Goal: Information Seeking & Learning: Learn about a topic

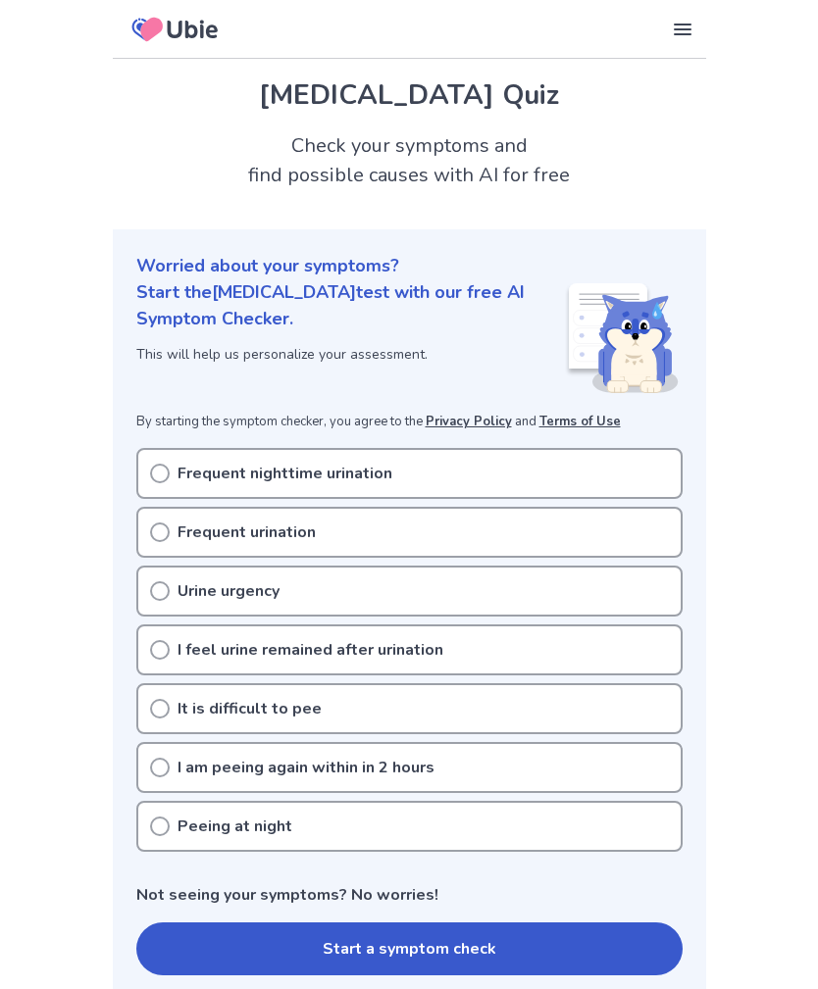
click at [152, 528] on circle at bounding box center [160, 532] width 18 height 18
click at [159, 524] on icon at bounding box center [160, 532] width 20 height 20
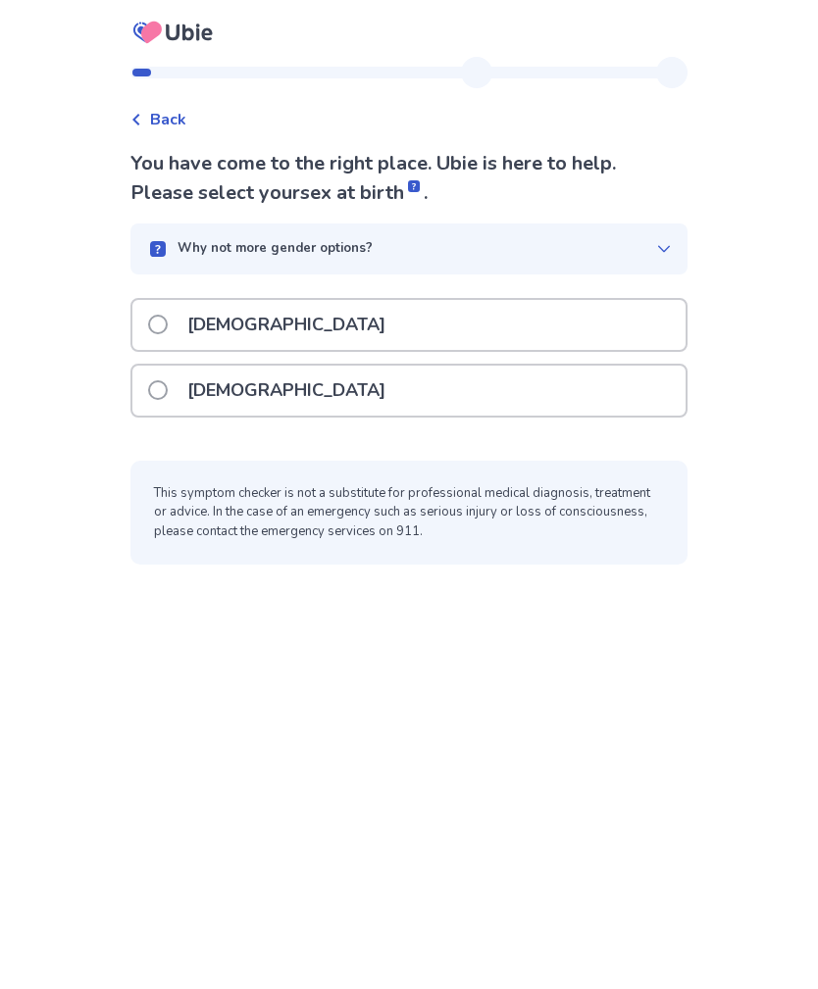
click at [165, 385] on span at bounding box center [158, 390] width 20 height 20
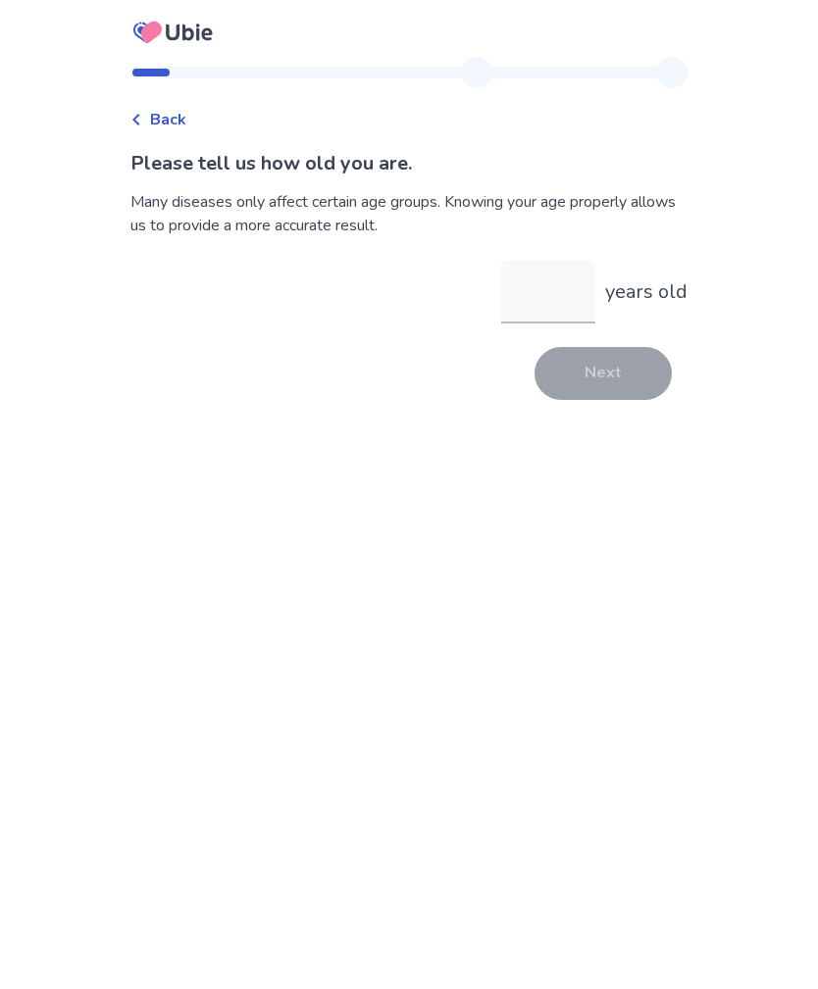
click at [546, 274] on input "years old" at bounding box center [548, 292] width 94 height 63
type input "**"
click at [605, 363] on button "Next" at bounding box center [602, 373] width 137 height 53
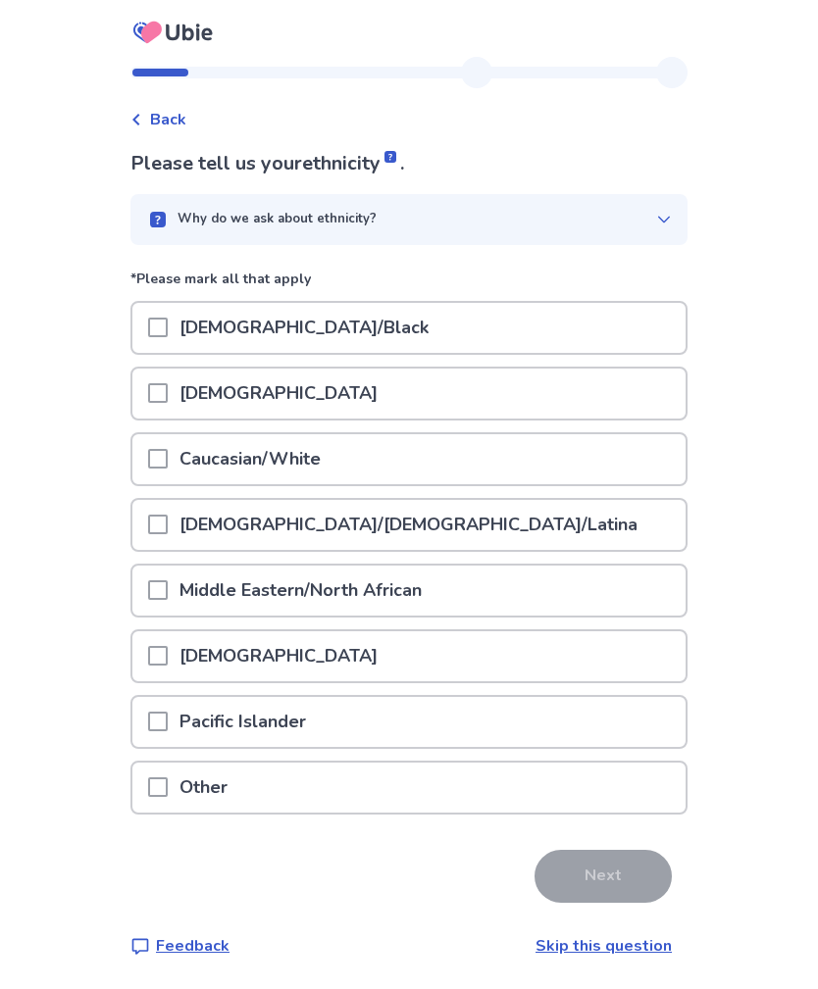
click at [162, 469] on div at bounding box center [158, 459] width 20 height 50
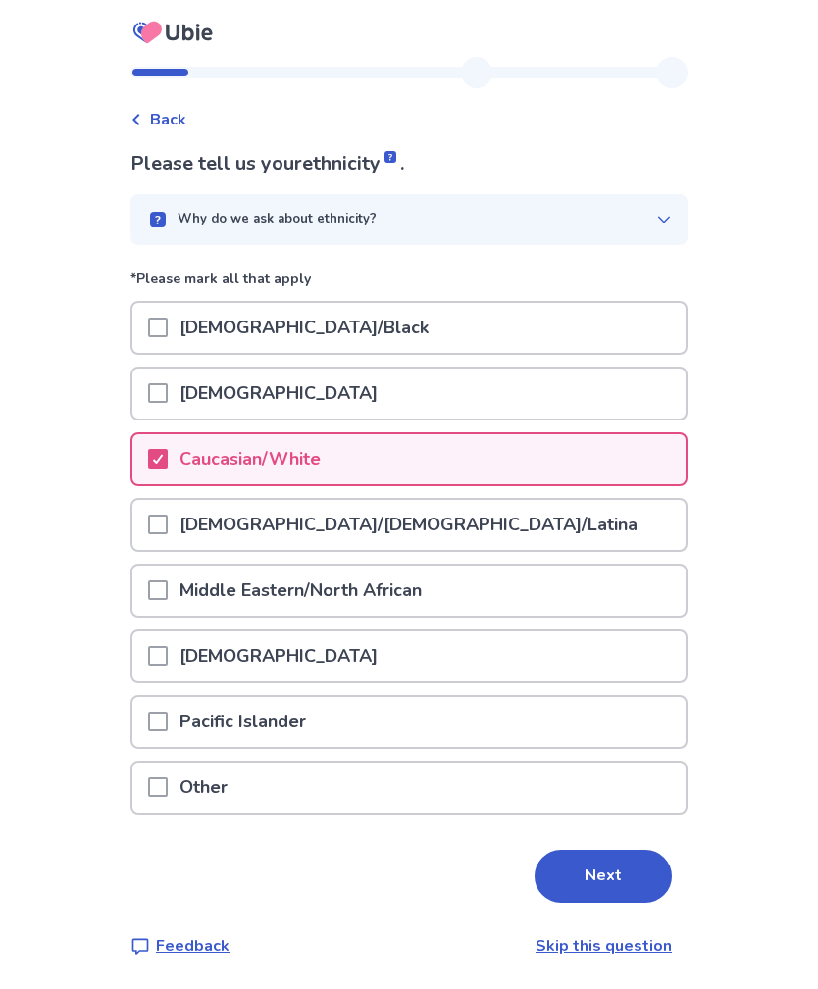
click at [595, 856] on button "Next" at bounding box center [602, 876] width 137 height 53
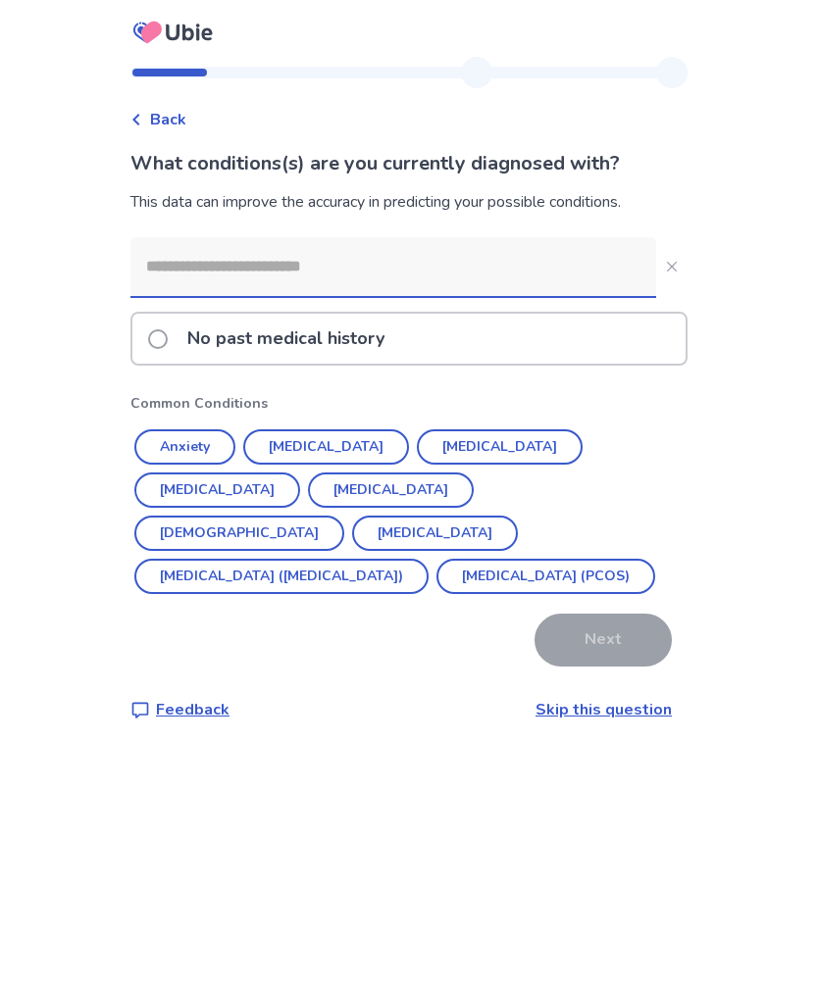
click at [160, 350] on label "No past medical history" at bounding box center [272, 339] width 248 height 50
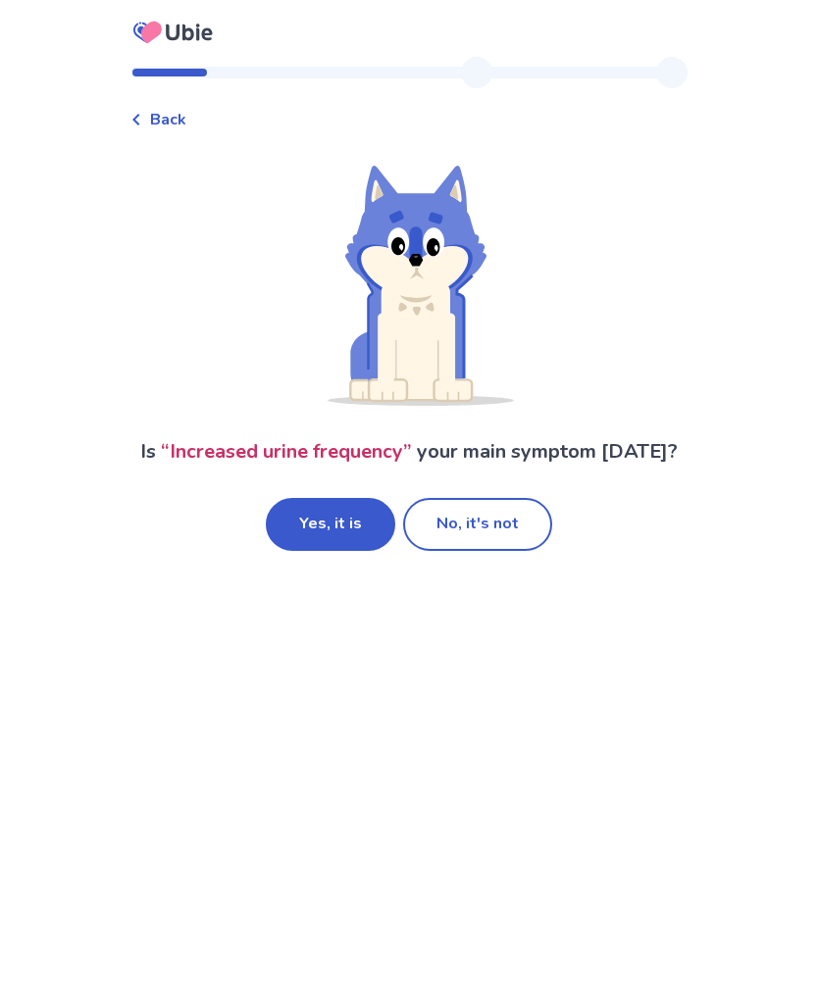
click at [323, 519] on button "Yes, it is" at bounding box center [330, 524] width 129 height 53
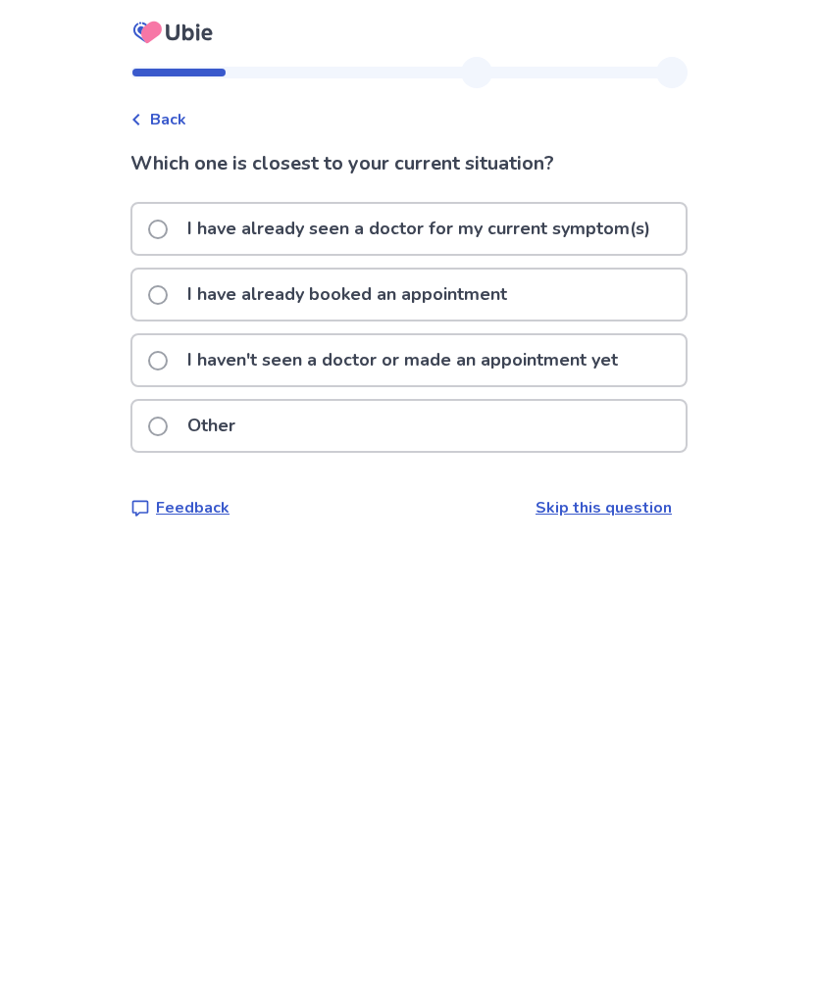
click at [168, 291] on span at bounding box center [158, 295] width 20 height 20
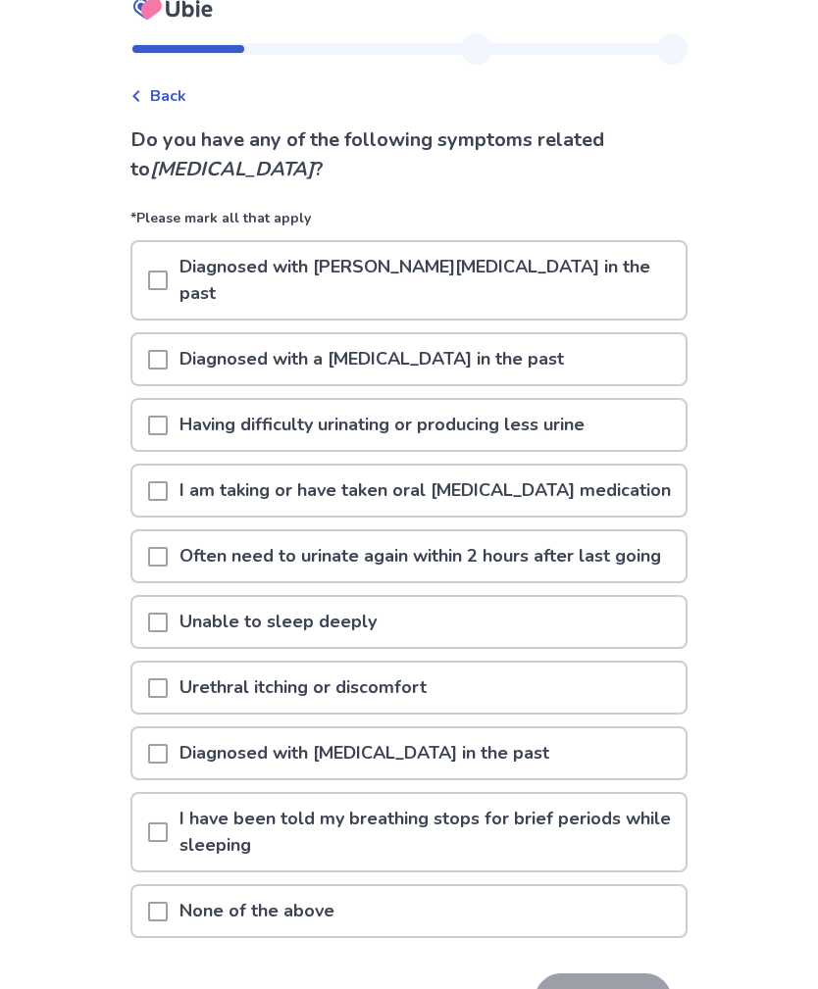
scroll to position [25, 0]
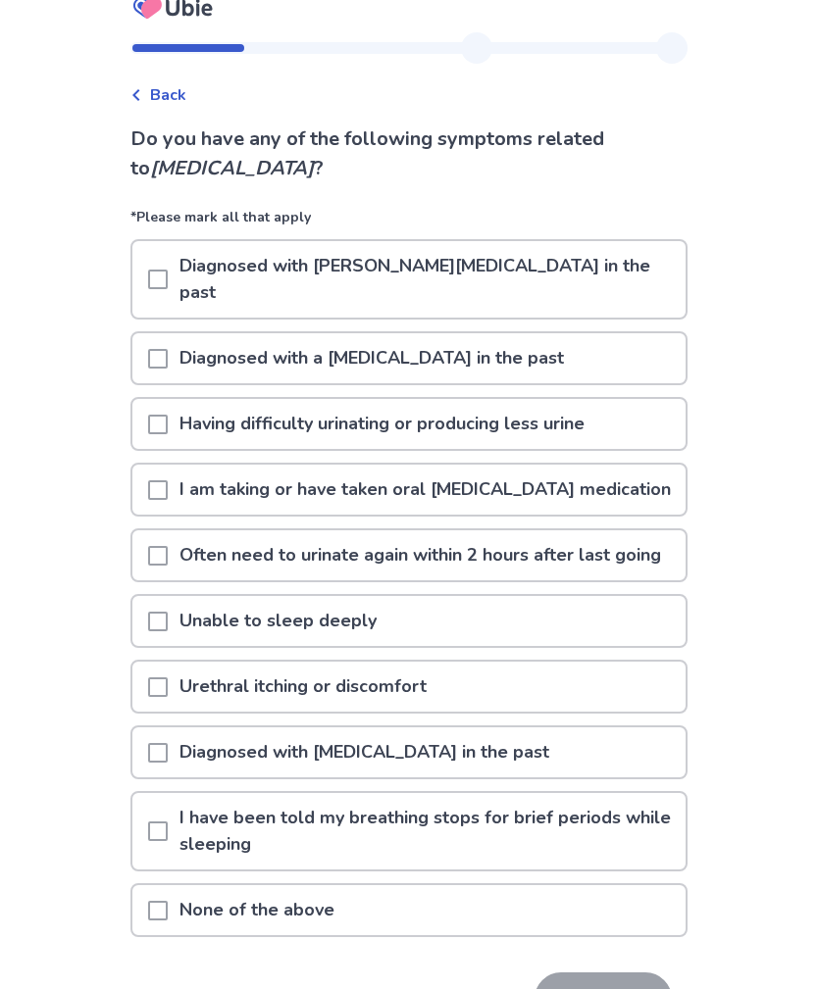
click at [166, 547] on span at bounding box center [158, 556] width 20 height 20
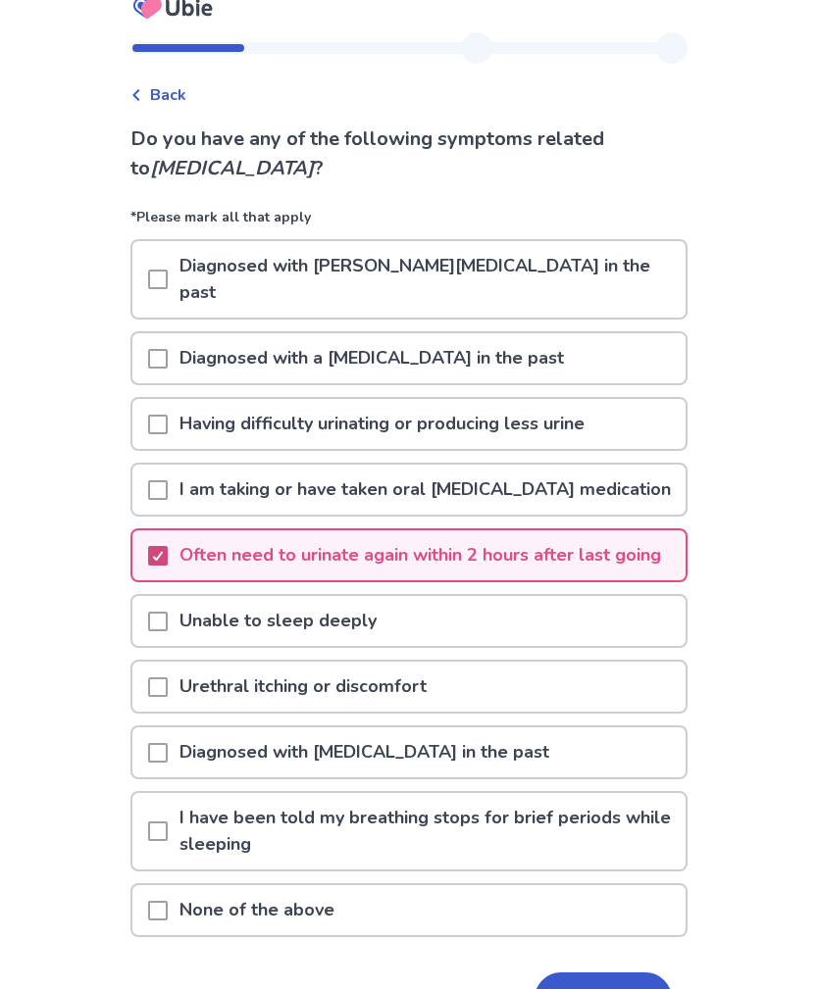
click at [599, 978] on button "Next" at bounding box center [602, 998] width 137 height 53
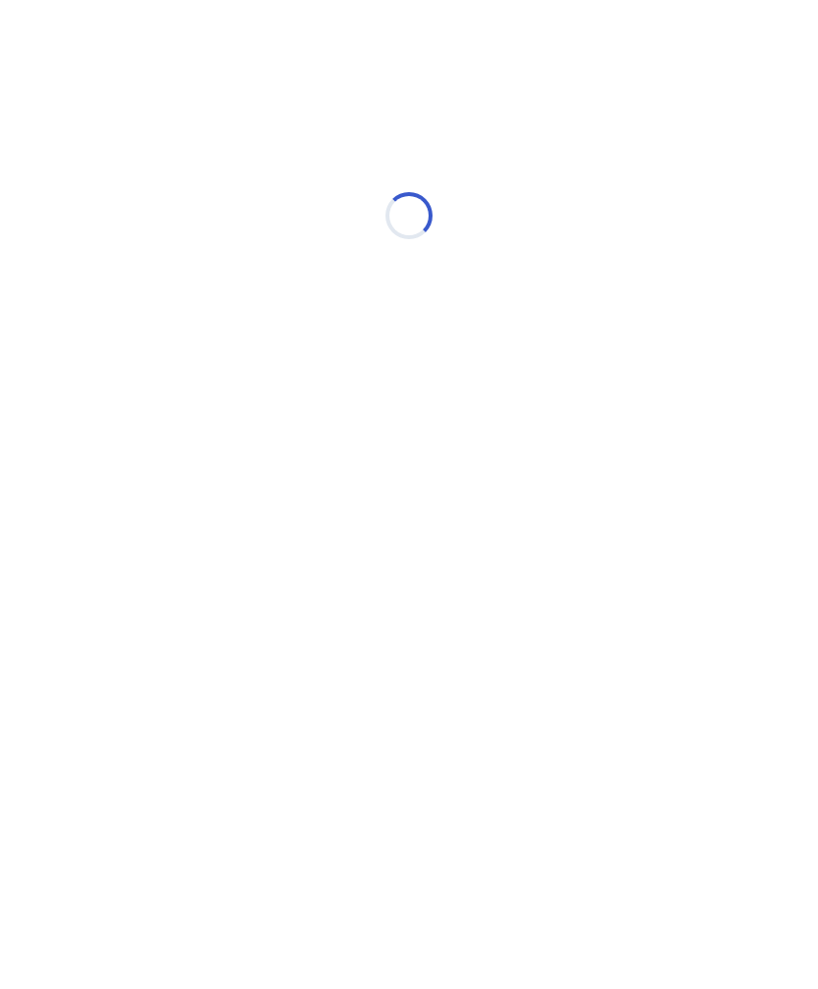
scroll to position [0, 0]
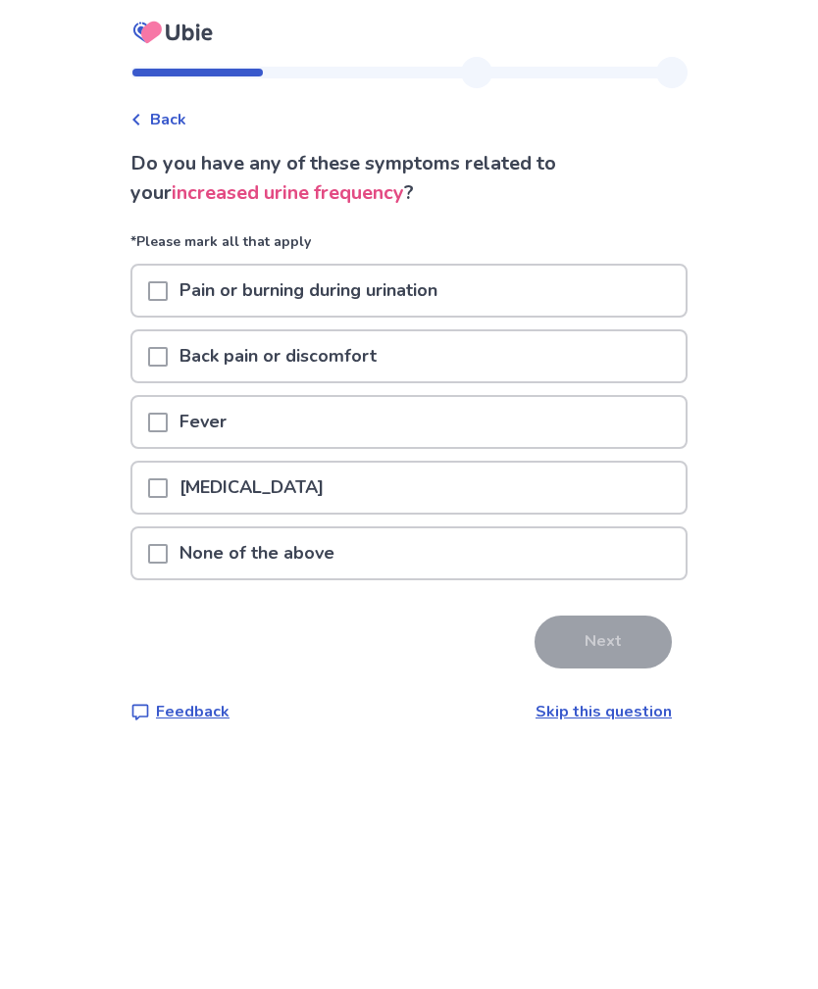
click at [168, 291] on span at bounding box center [158, 291] width 20 height 20
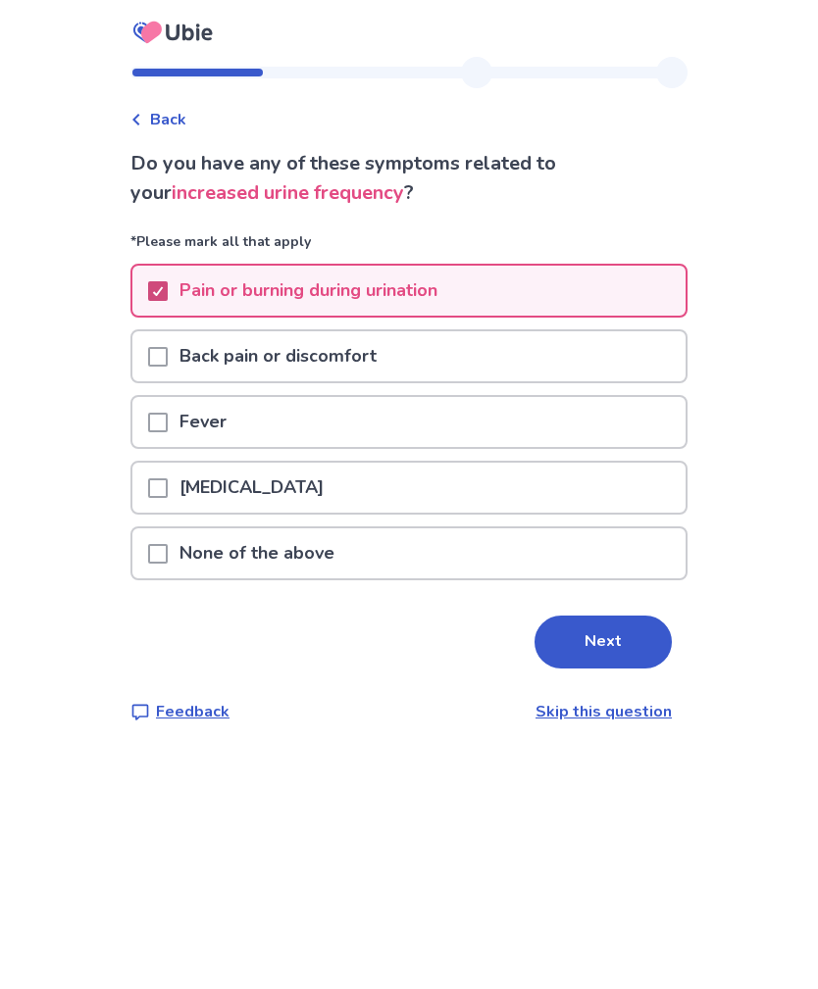
click at [572, 649] on button "Next" at bounding box center [602, 642] width 137 height 53
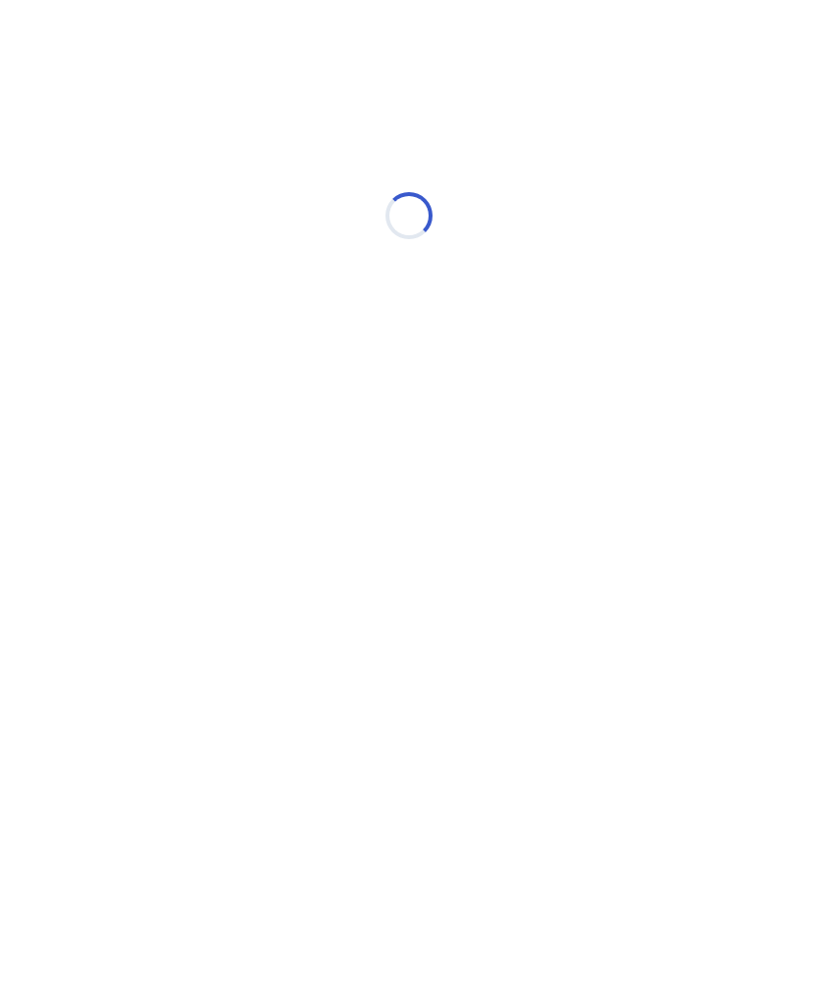
select select "*"
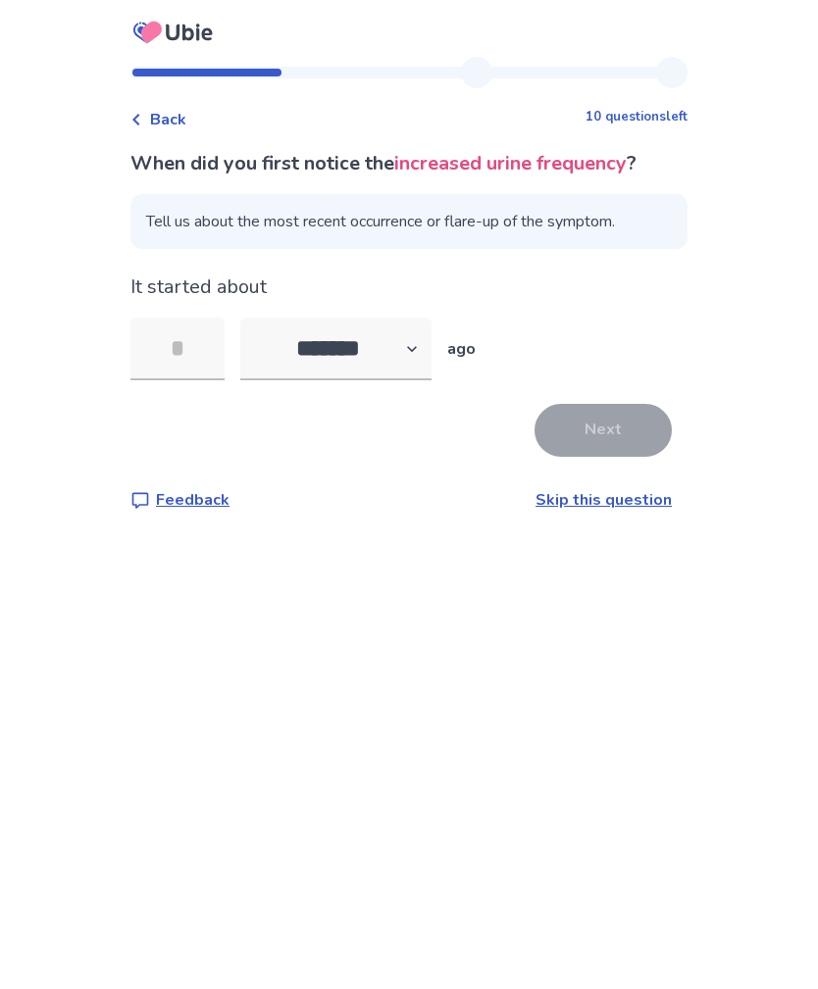
click at [194, 339] on input "tel" at bounding box center [177, 349] width 94 height 63
type input "**"
click at [591, 423] on button "Next" at bounding box center [602, 430] width 137 height 53
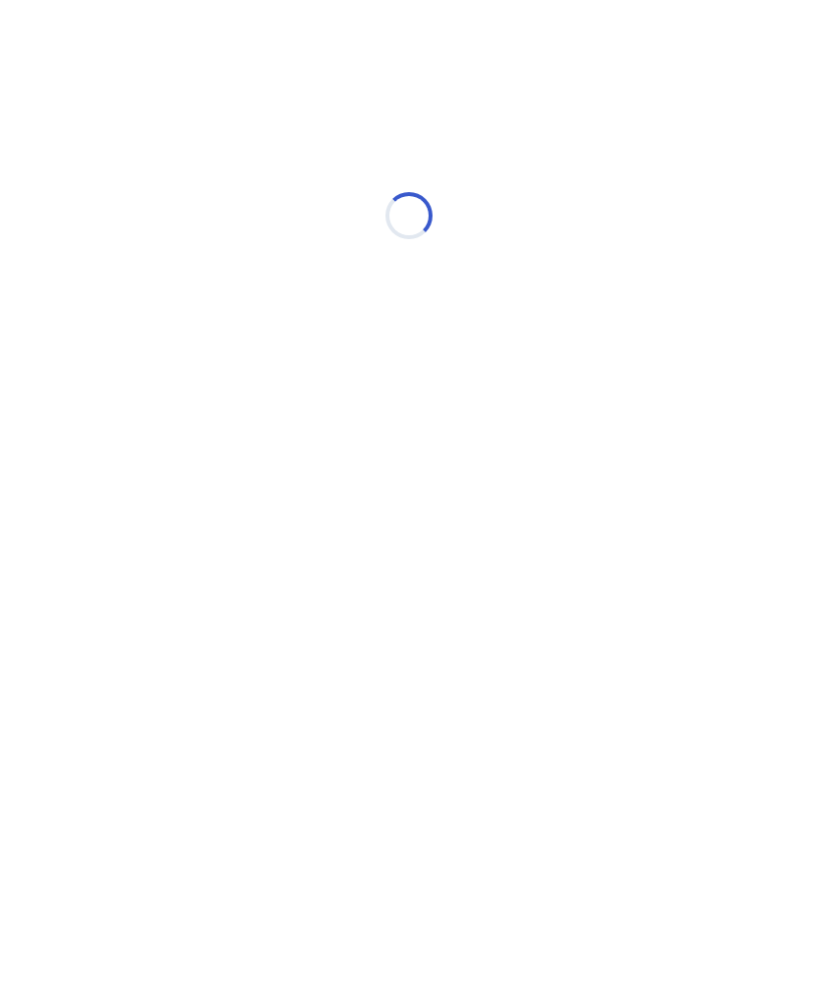
select select "*"
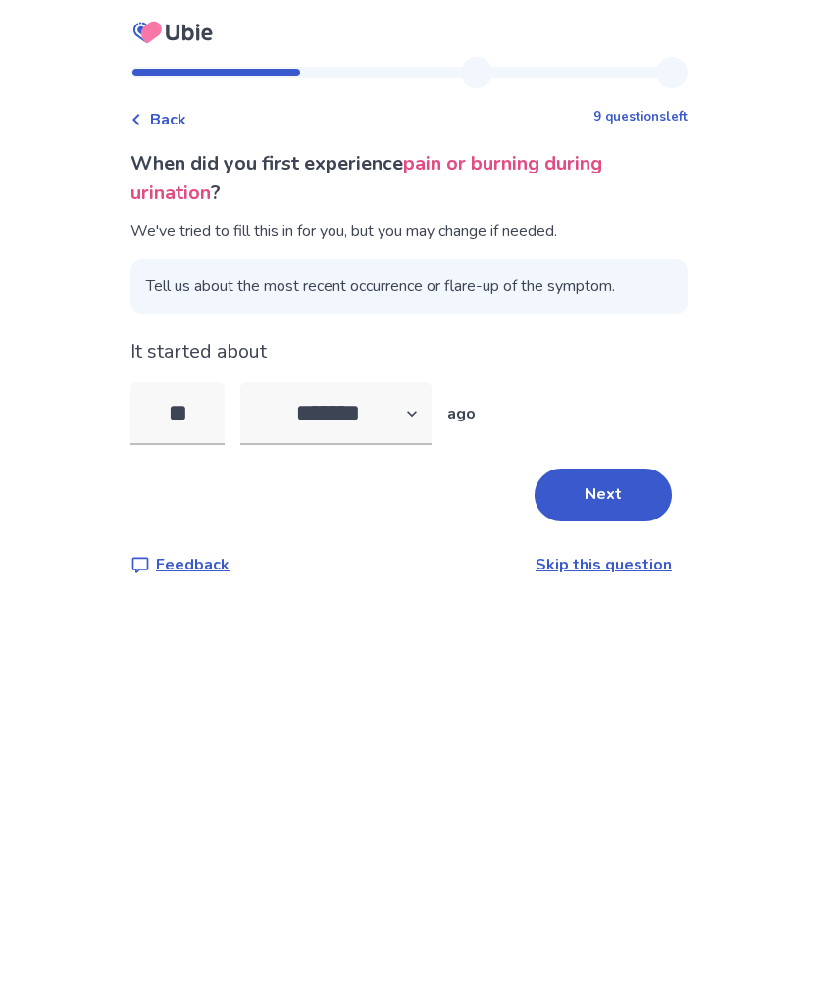
click at [592, 492] on button "Next" at bounding box center [602, 495] width 137 height 53
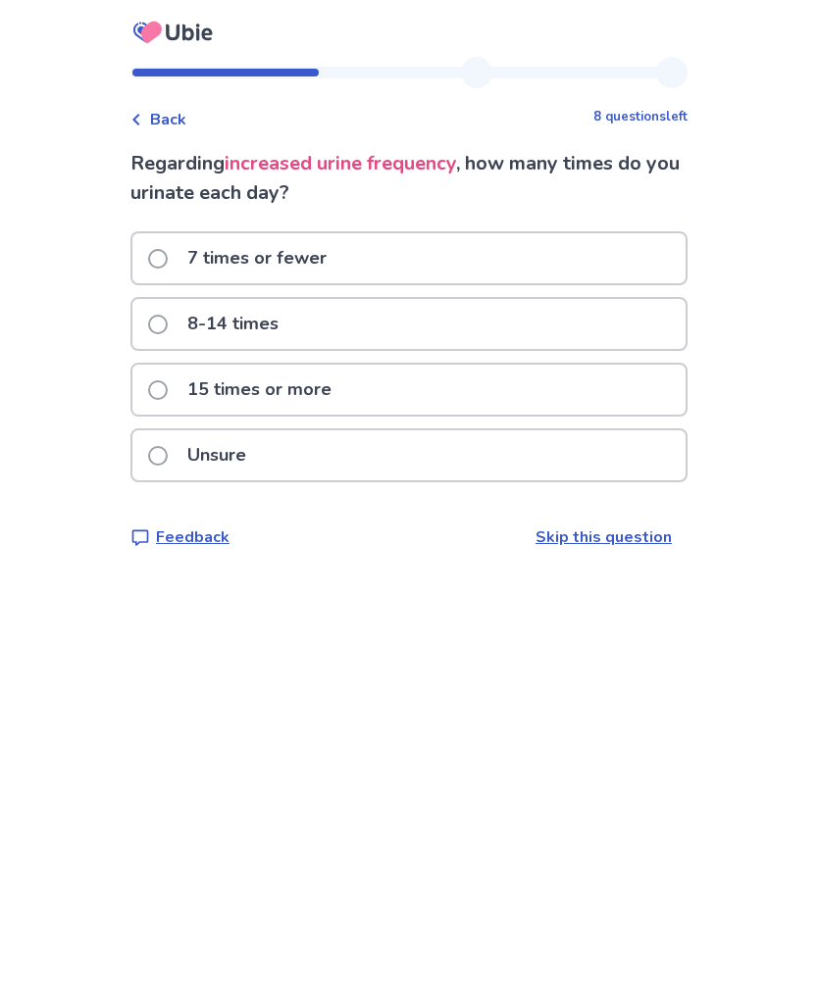
click at [118, 318] on div "Back 8 questions left Regarding increased urine frequency , how many times do y…" at bounding box center [409, 494] width 818 height 989
click at [179, 255] on label "7 times or fewer" at bounding box center [243, 258] width 190 height 50
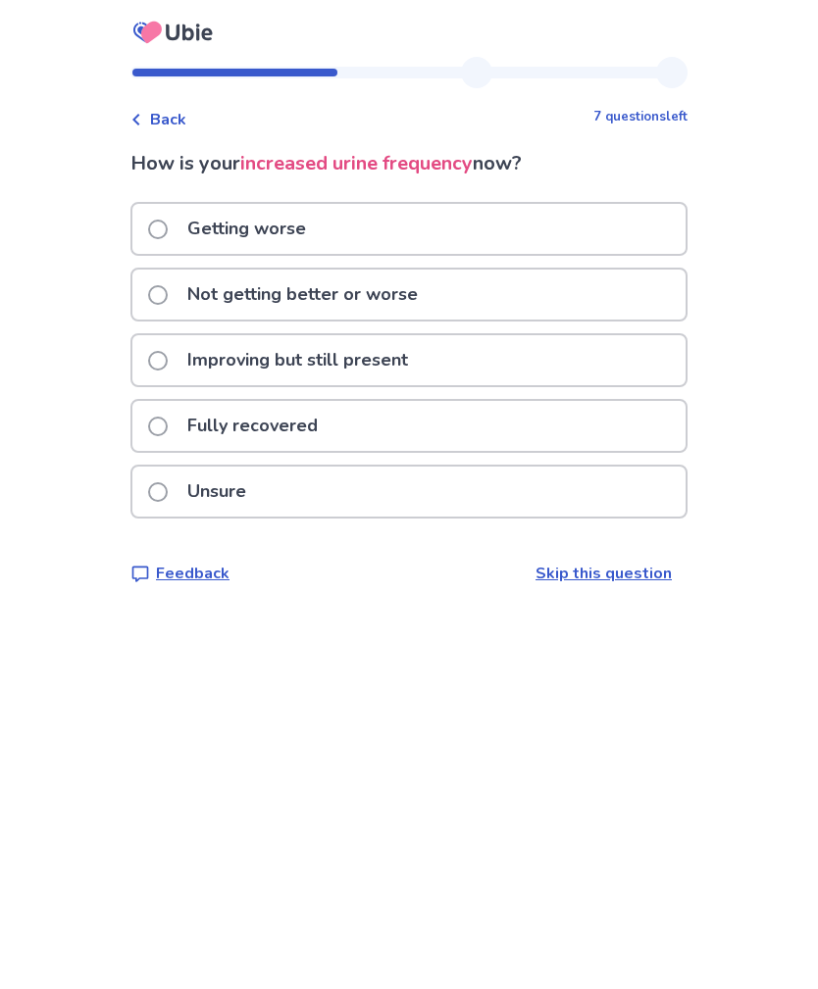
click at [182, 230] on label "Getting worse" at bounding box center [233, 229] width 170 height 50
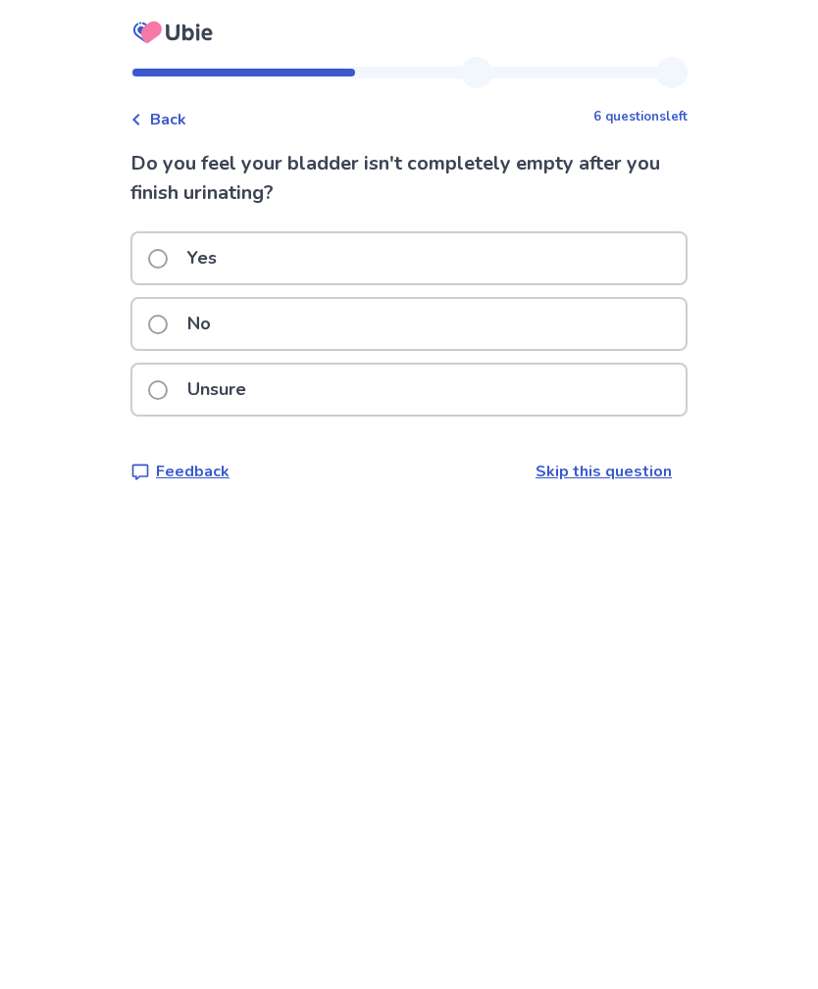
click at [189, 390] on p "Unsure" at bounding box center [216, 390] width 82 height 50
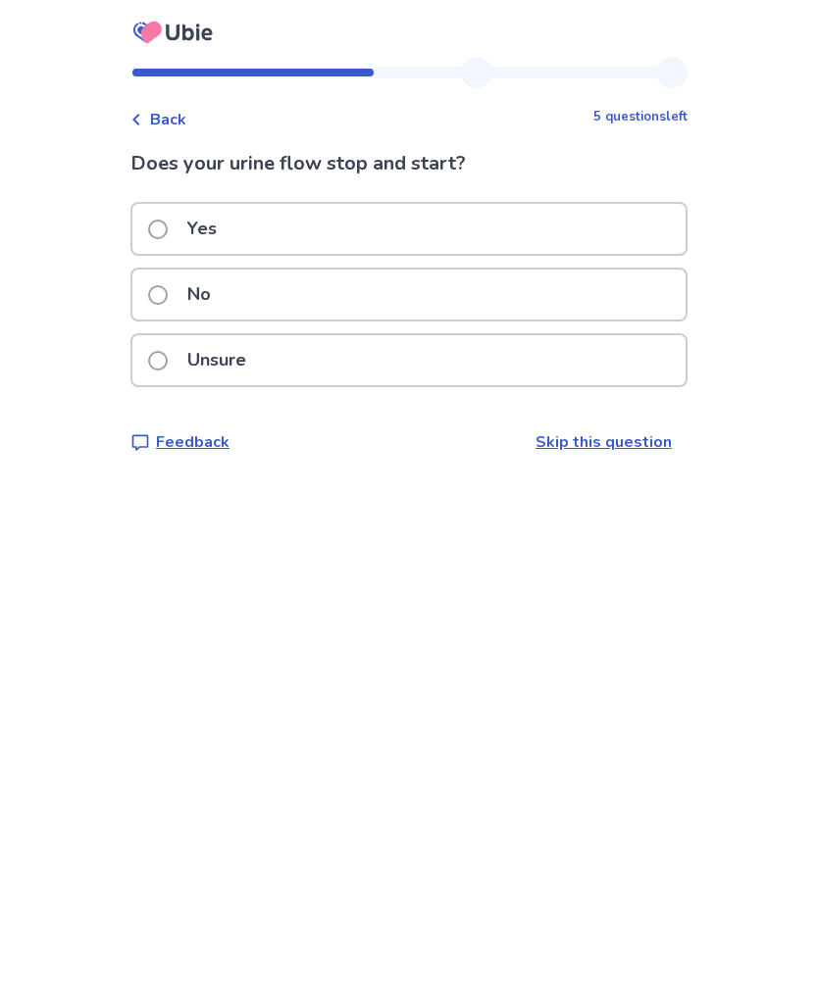
click at [168, 226] on span at bounding box center [158, 230] width 20 height 20
click at [180, 229] on label "Yes" at bounding box center [188, 229] width 80 height 50
click at [168, 298] on span at bounding box center [158, 295] width 20 height 20
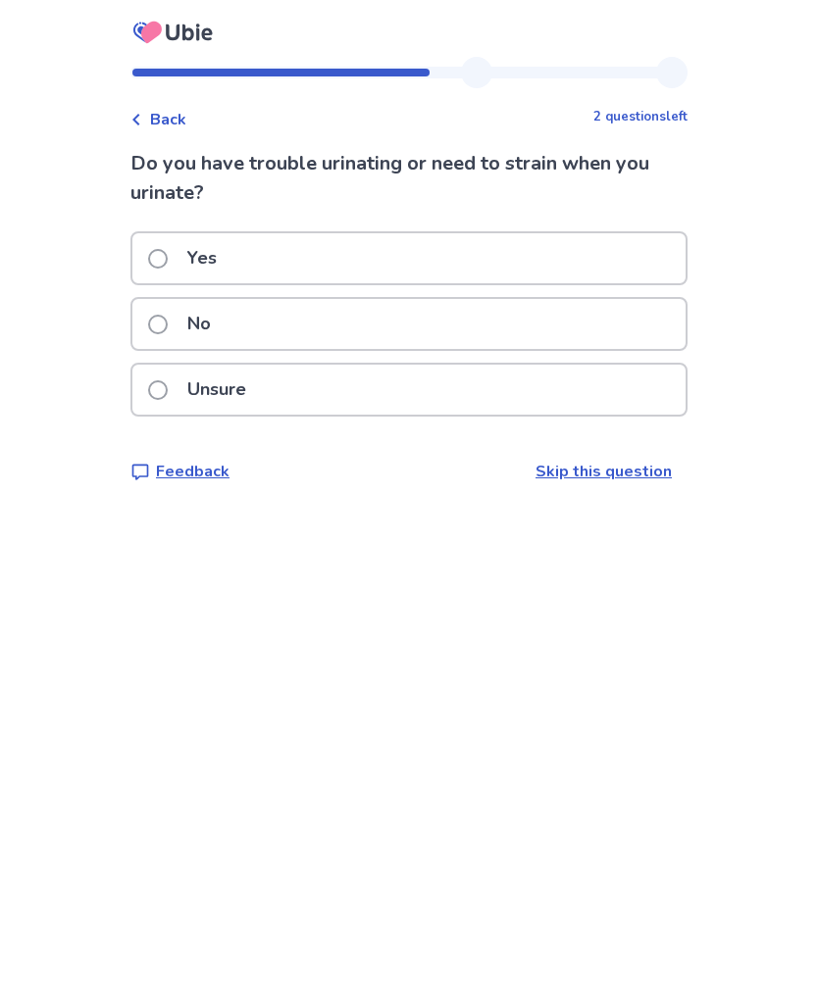
click at [168, 323] on span at bounding box center [158, 325] width 20 height 20
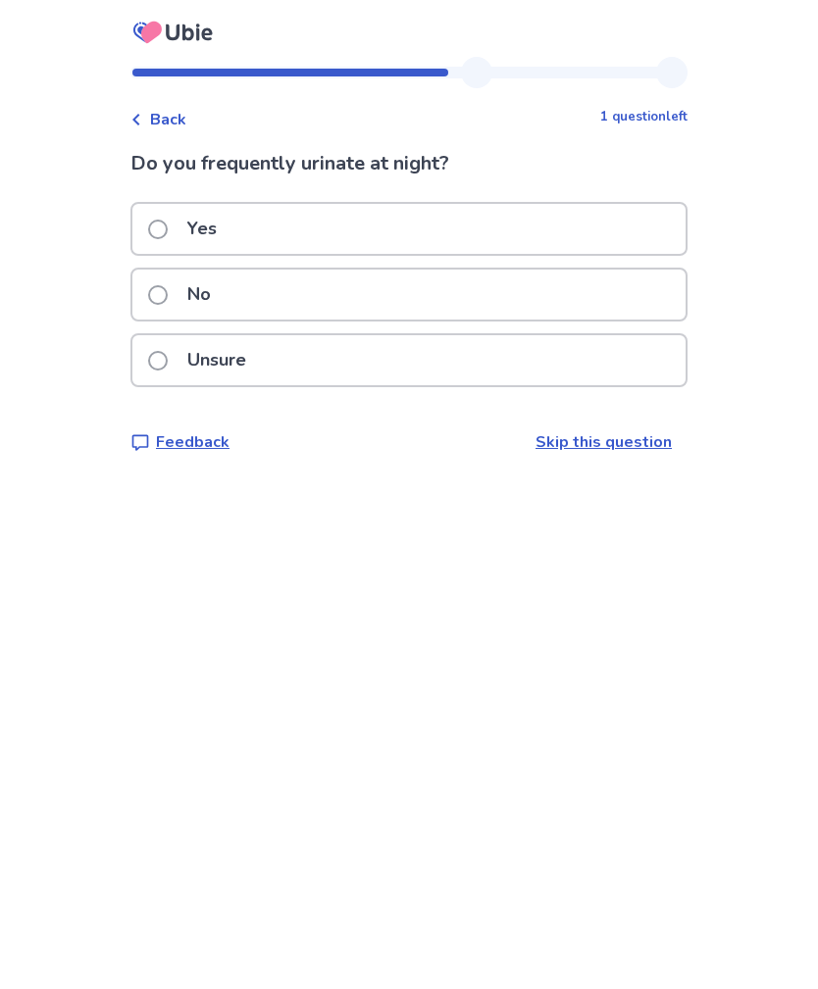
click at [179, 290] on label "No" at bounding box center [185, 295] width 75 height 50
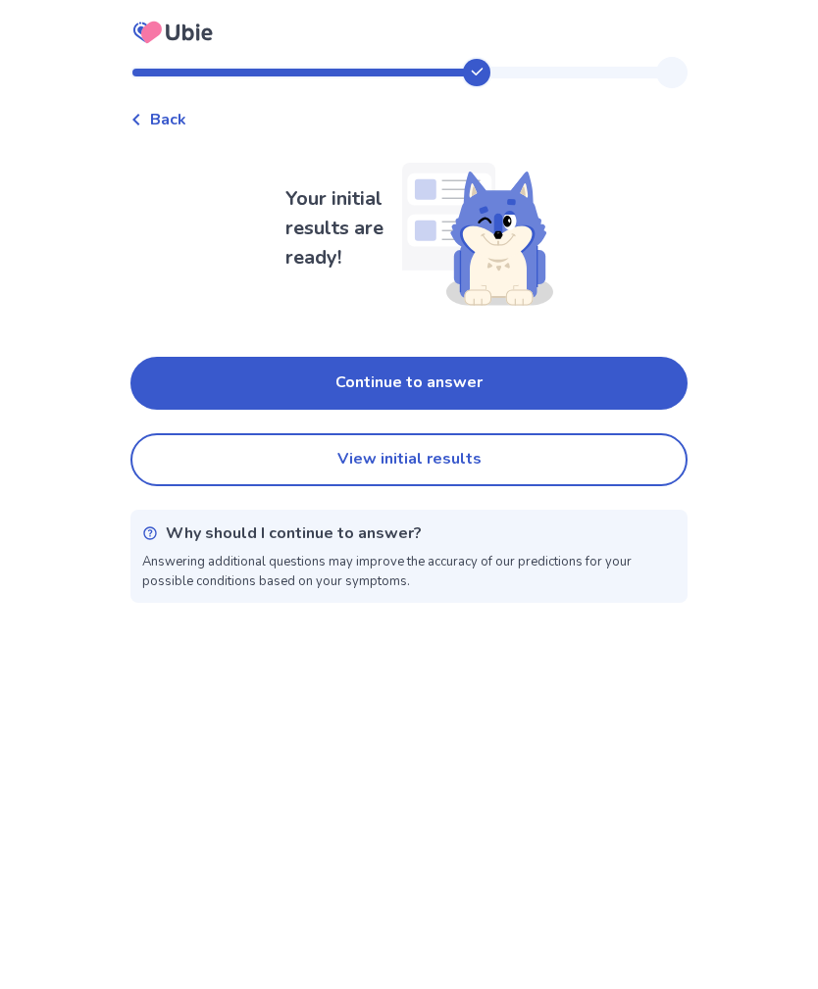
click at [224, 373] on button "Continue to answer" at bounding box center [408, 383] width 557 height 53
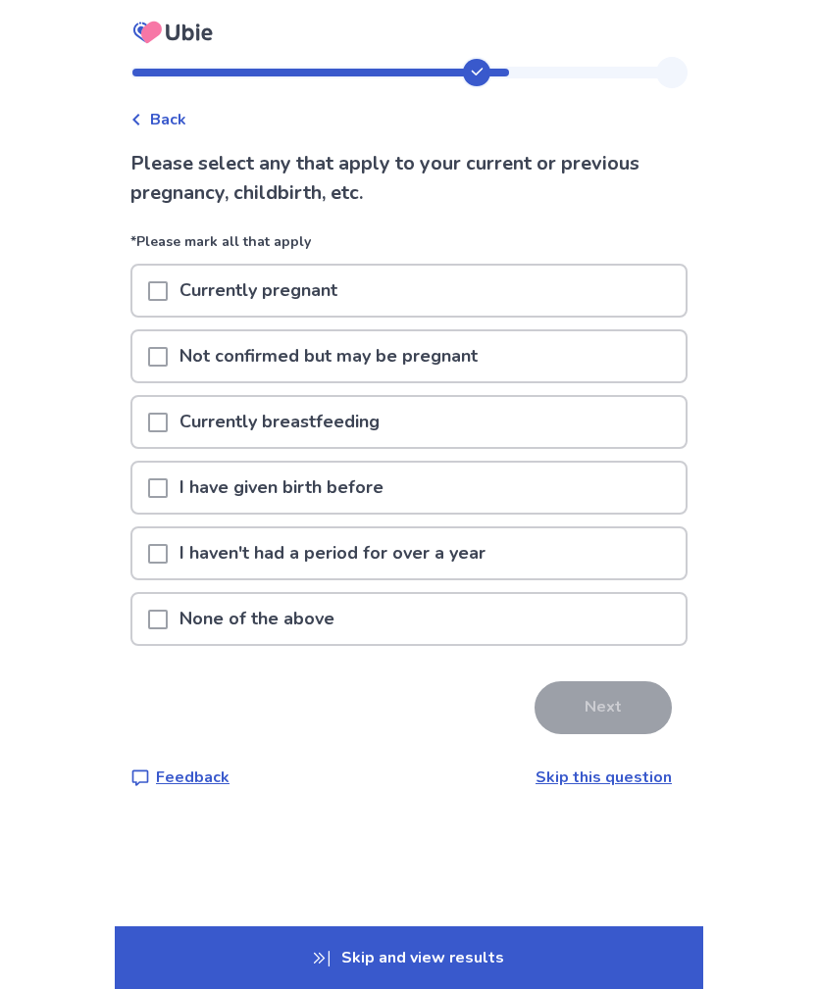
click at [168, 545] on span at bounding box center [158, 554] width 20 height 20
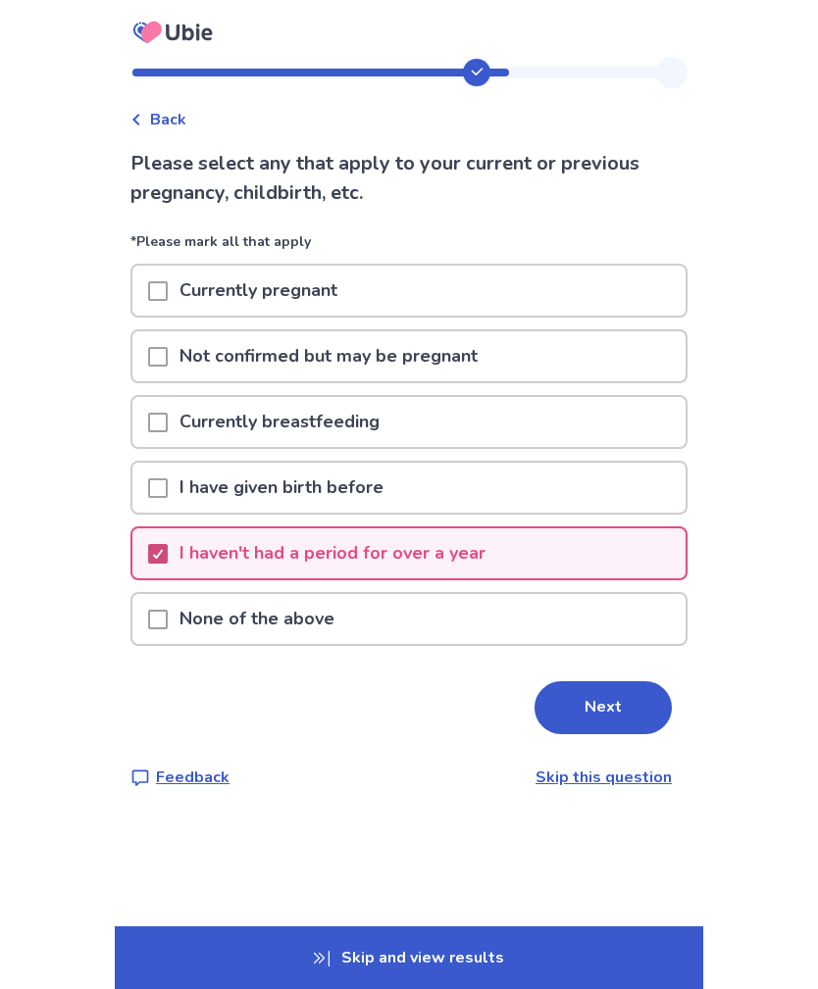
click at [586, 690] on button "Next" at bounding box center [602, 707] width 137 height 53
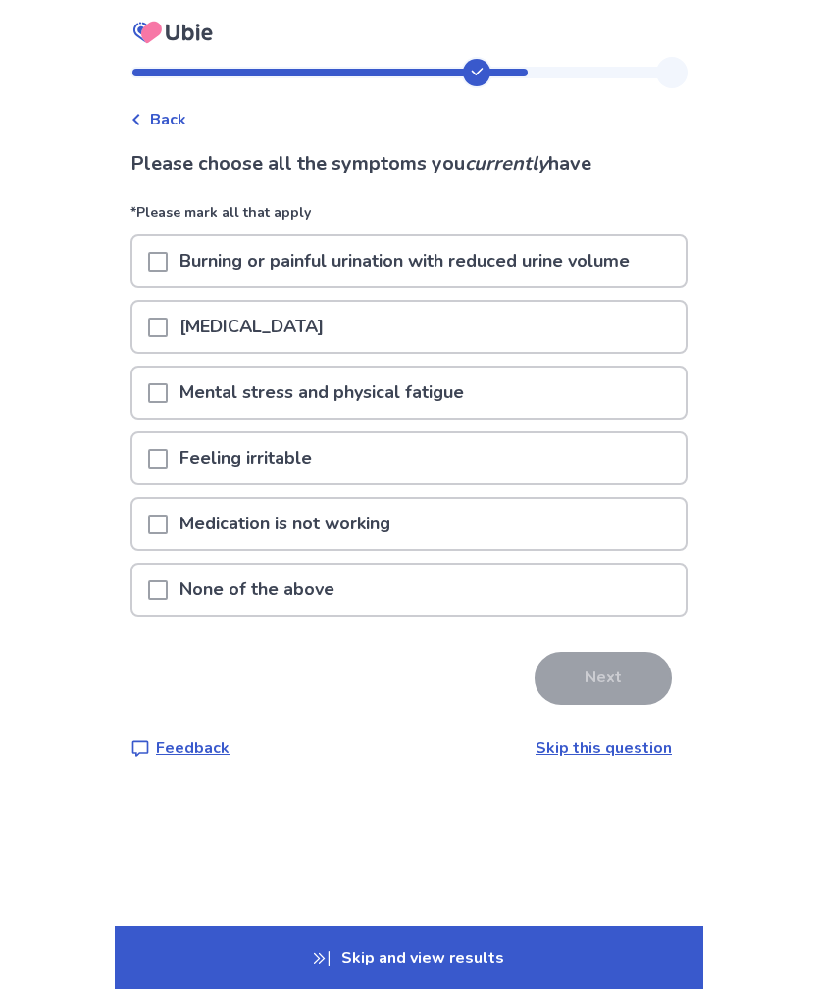
click at [168, 274] on div at bounding box center [158, 261] width 20 height 50
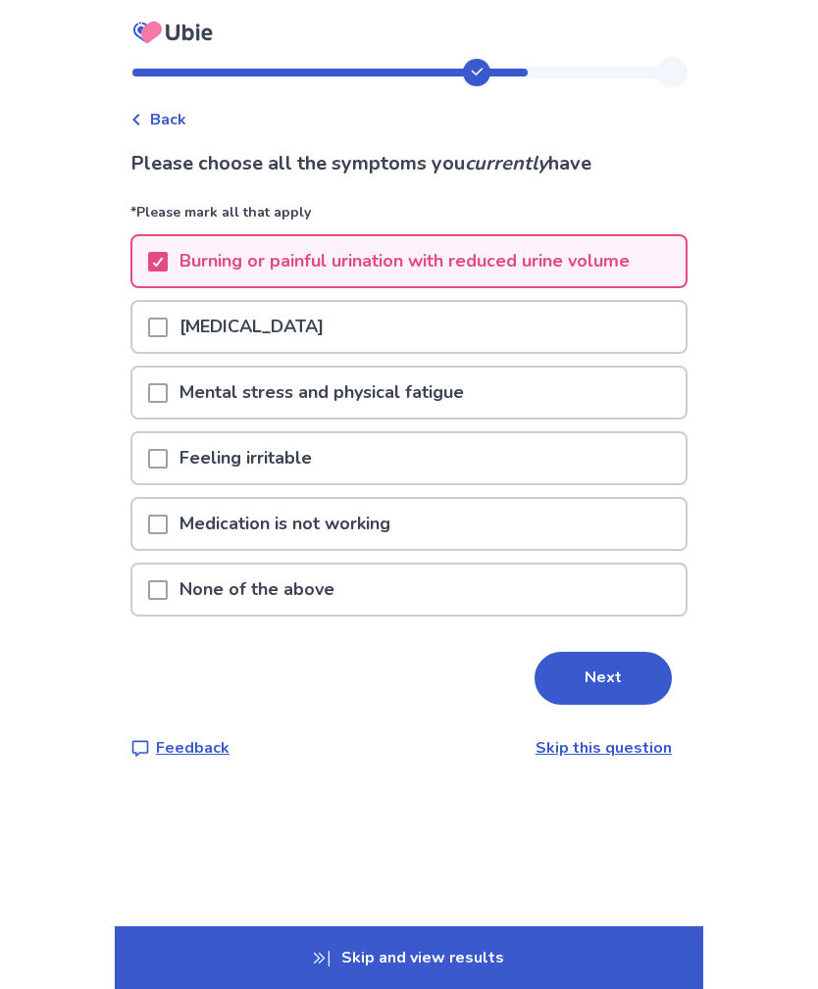
click at [168, 470] on div at bounding box center [158, 458] width 20 height 50
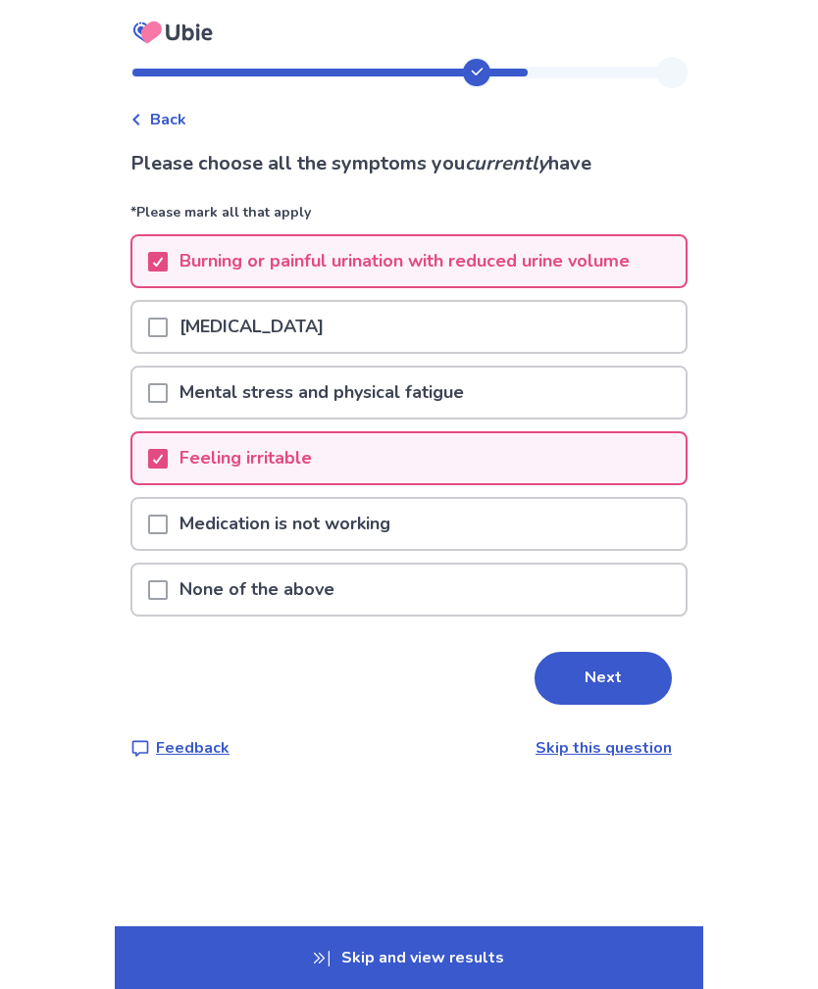
click at [592, 671] on button "Next" at bounding box center [602, 678] width 137 height 53
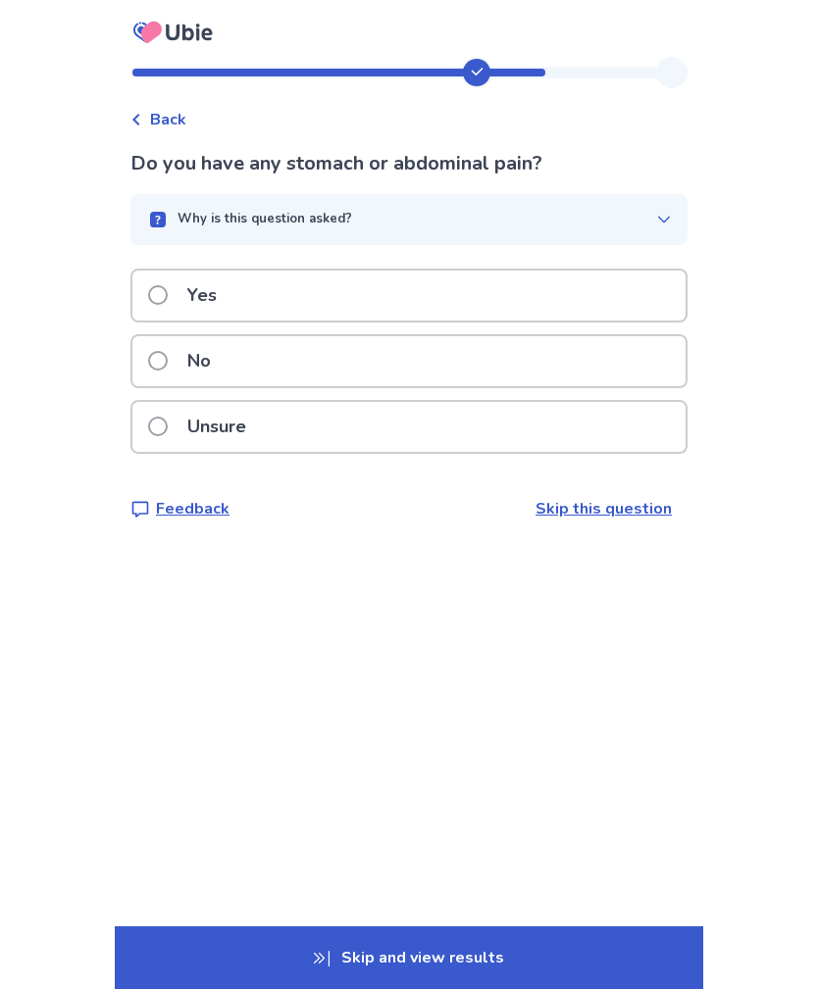
click at [168, 365] on span at bounding box center [158, 361] width 20 height 20
click at [181, 294] on label "Yes" at bounding box center [188, 296] width 80 height 50
click at [168, 294] on span at bounding box center [158, 295] width 20 height 20
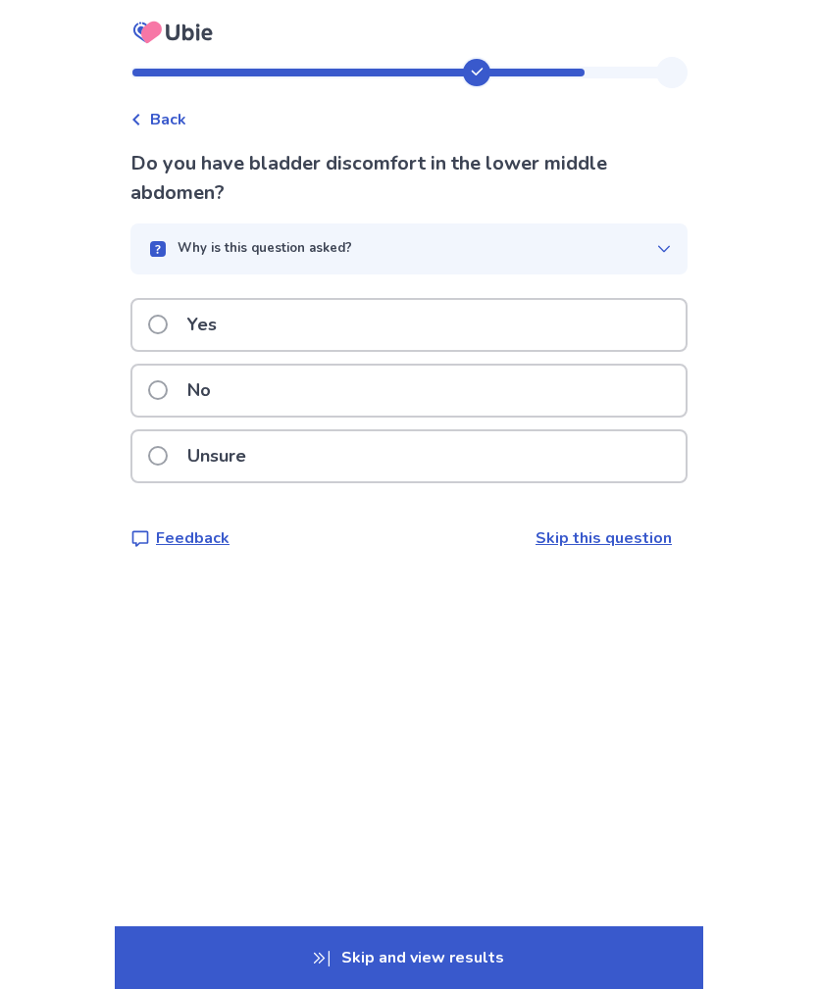
click at [168, 323] on span at bounding box center [158, 325] width 20 height 20
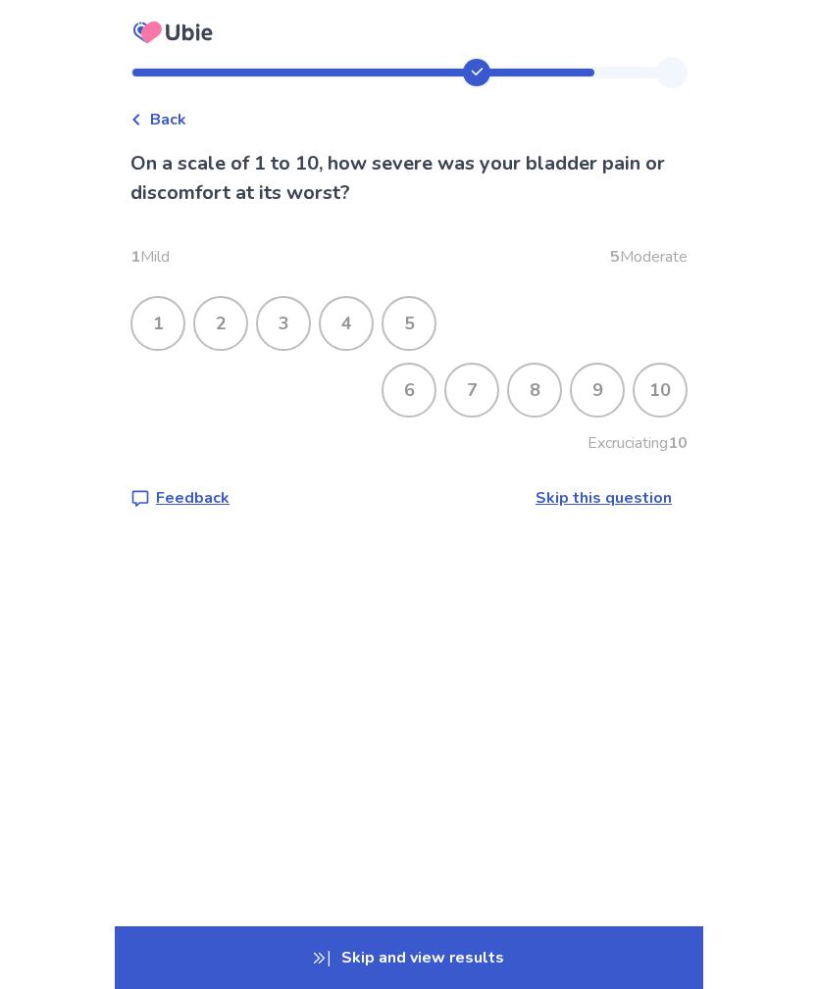
click at [459, 391] on div "7" at bounding box center [471, 390] width 51 height 51
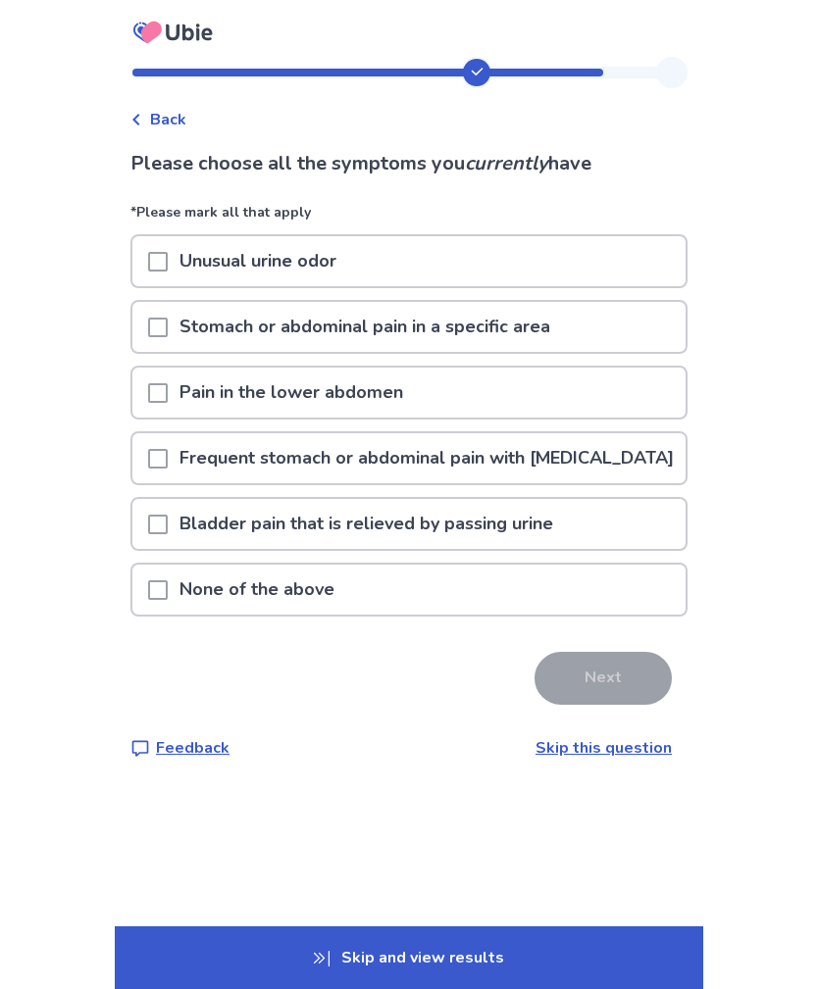
click at [168, 396] on span at bounding box center [158, 393] width 20 height 20
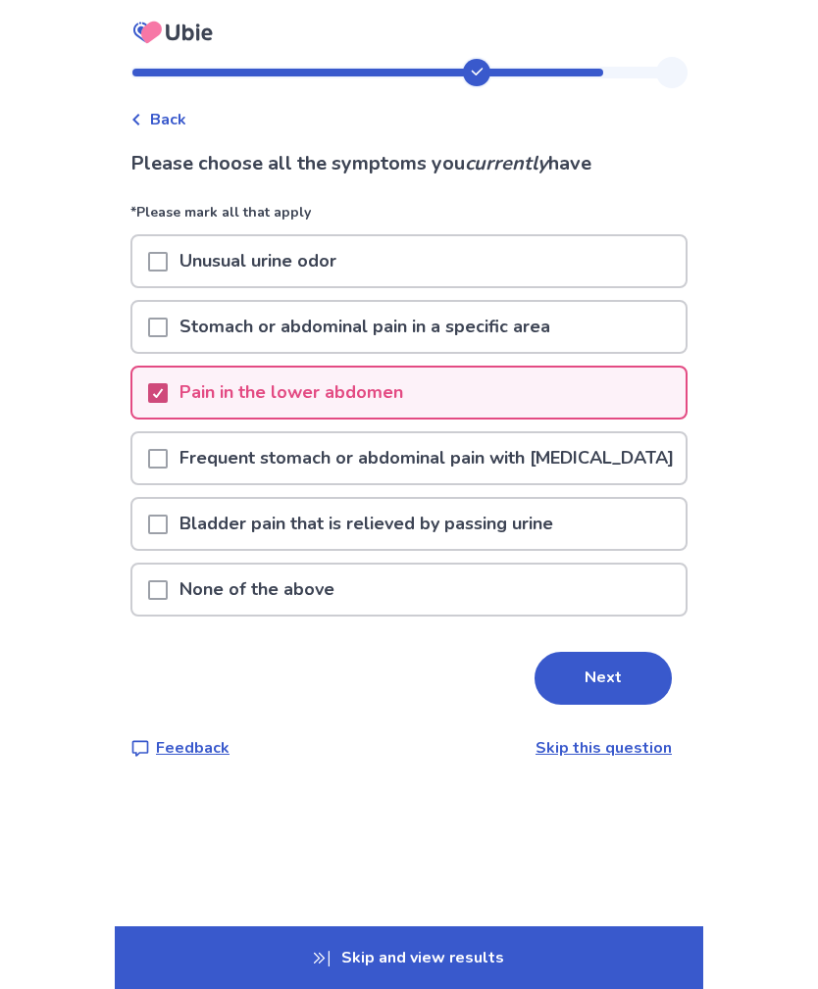
click at [168, 261] on span at bounding box center [158, 262] width 20 height 20
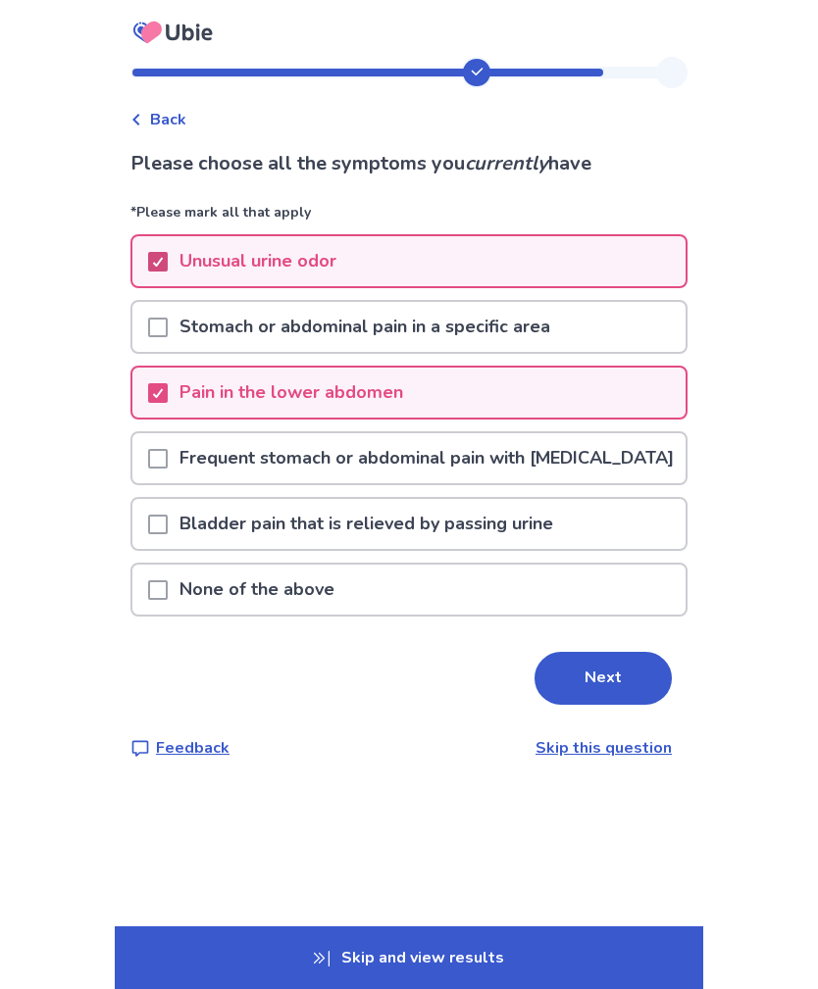
click at [582, 694] on button "Next" at bounding box center [602, 678] width 137 height 53
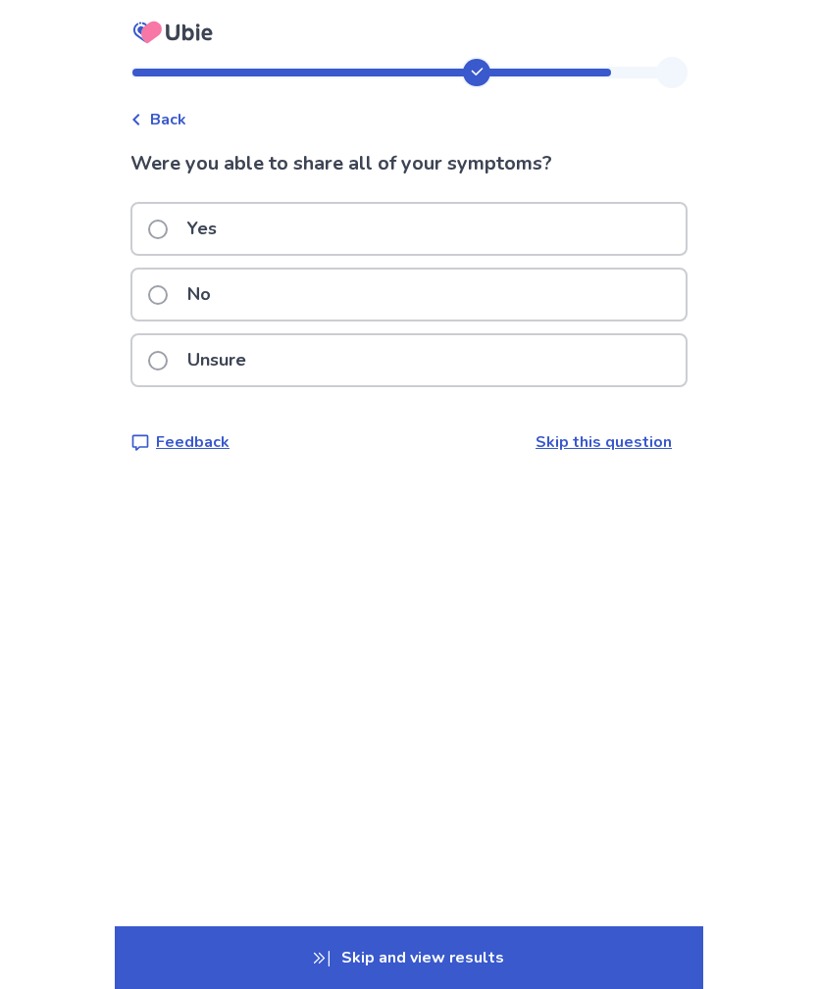
click at [168, 223] on span at bounding box center [158, 230] width 20 height 20
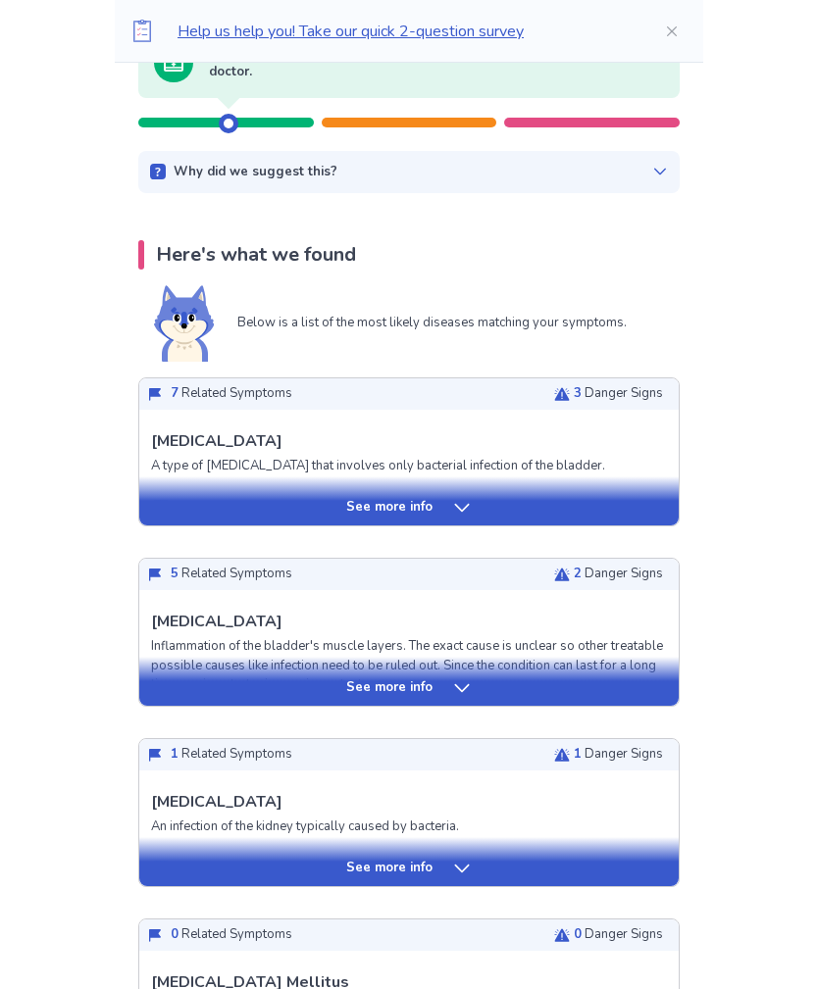
scroll to position [197, 0]
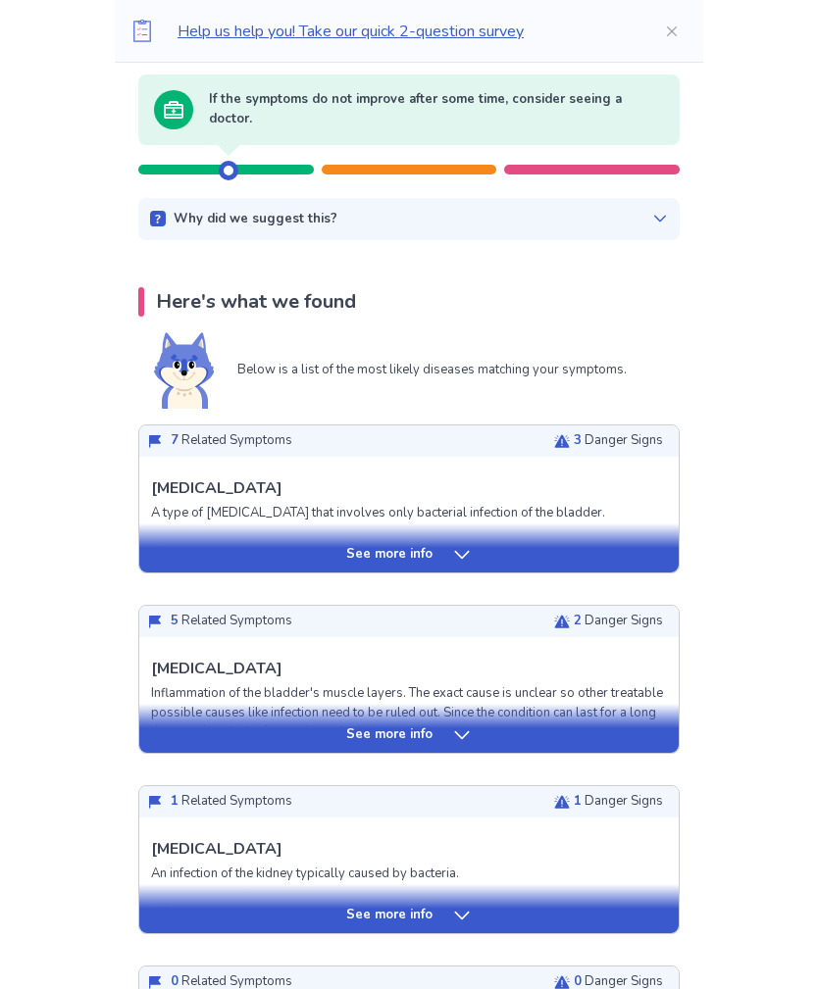
click at [197, 550] on div "See more info" at bounding box center [408, 555] width 539 height 20
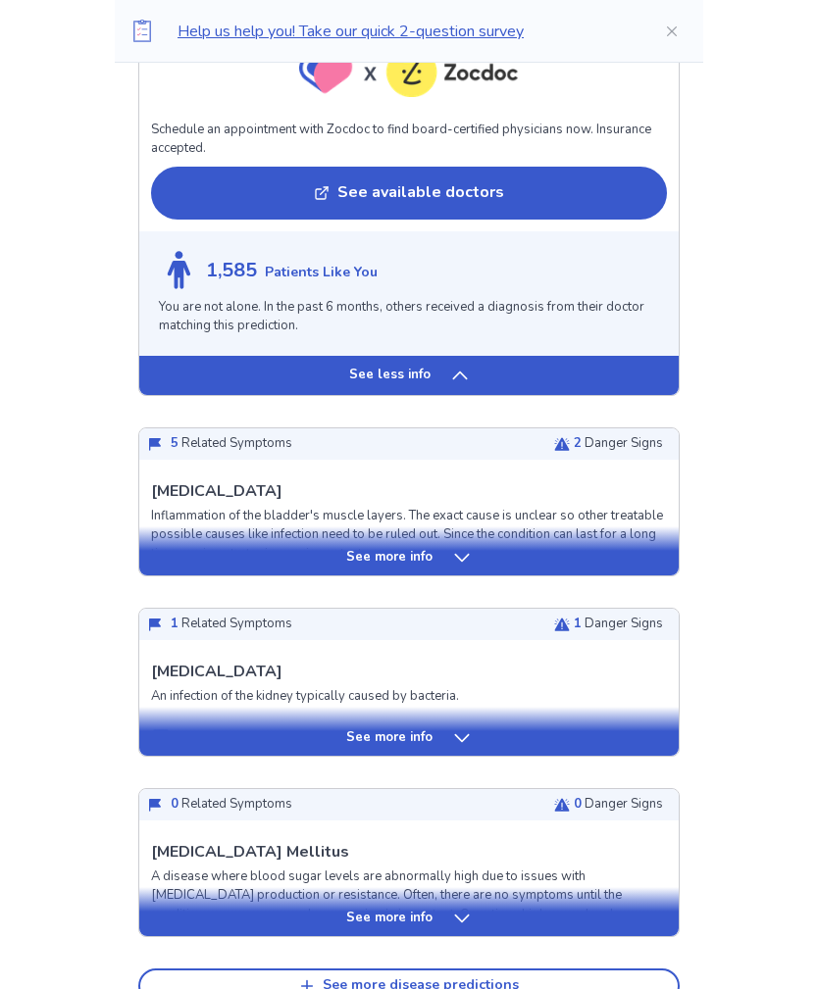
scroll to position [1991, 0]
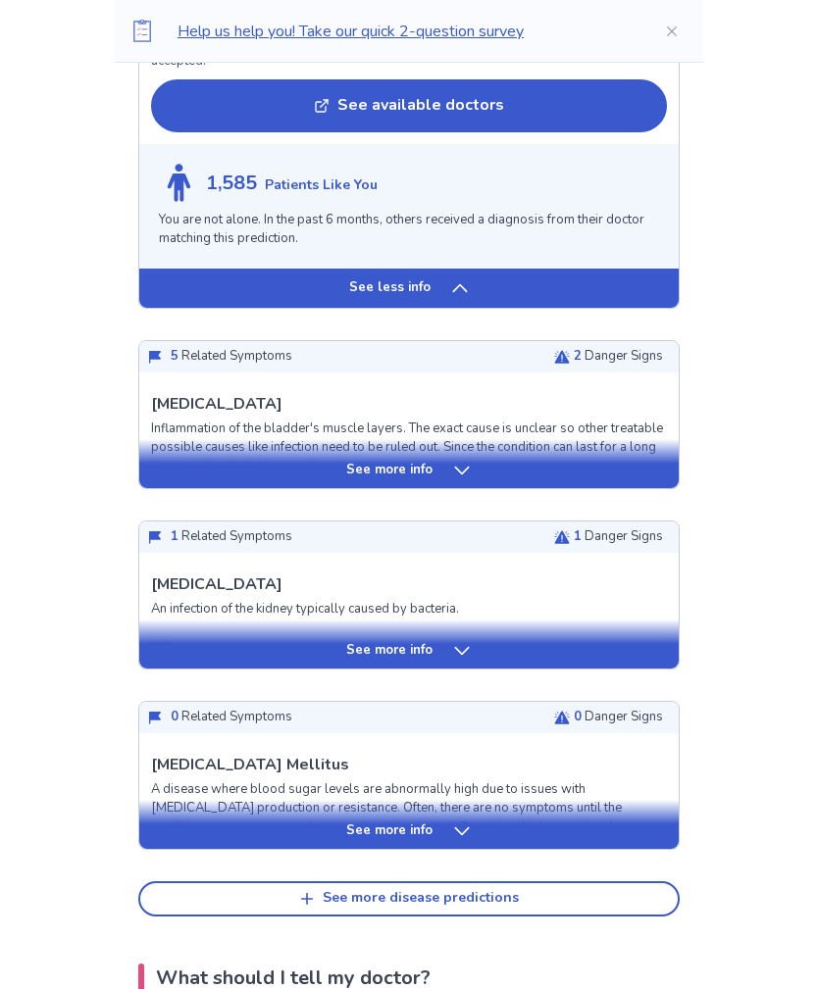
click at [194, 461] on div "See more info" at bounding box center [408, 471] width 539 height 20
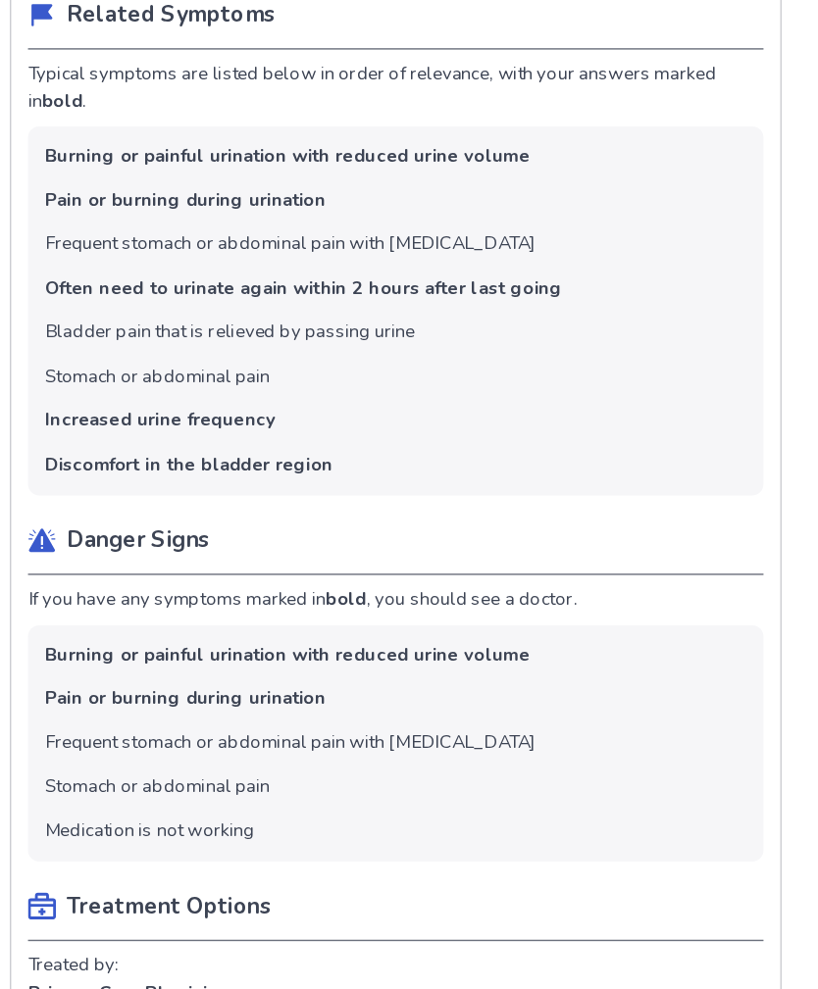
scroll to position [2237, 0]
click at [163, 764] on li "Frequent stomach or abdominal pain with unknown causes" at bounding box center [335, 774] width 344 height 20
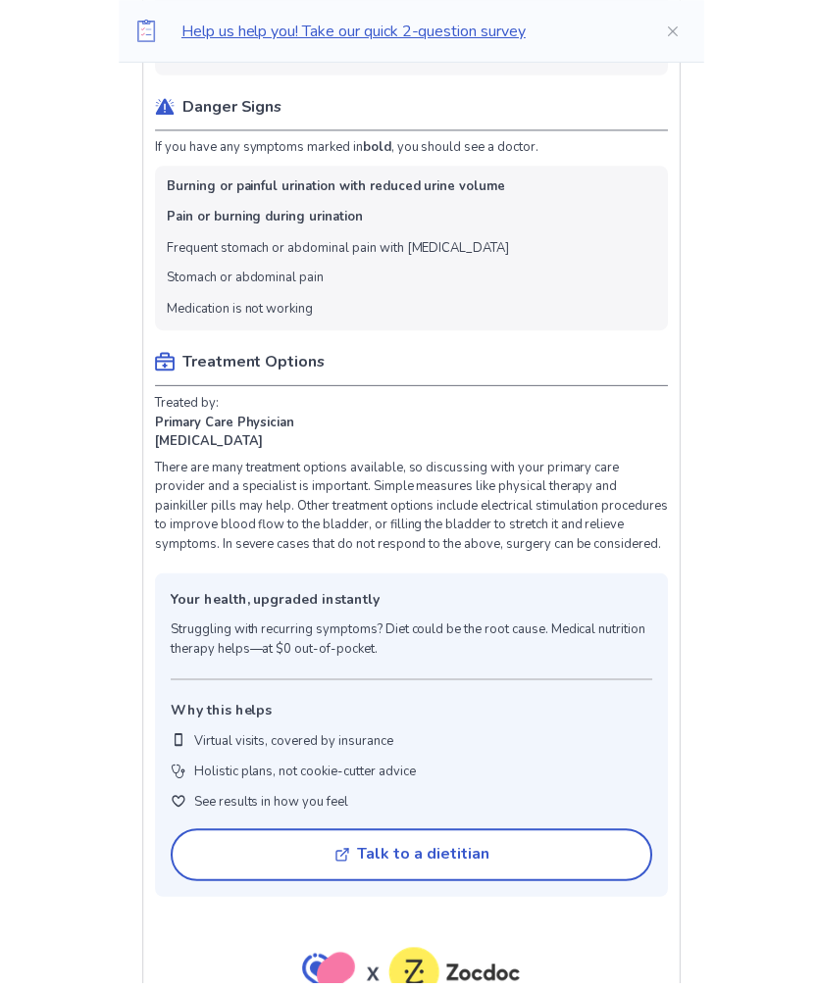
scroll to position [2591, 0]
